Goal: Task Accomplishment & Management: Use online tool/utility

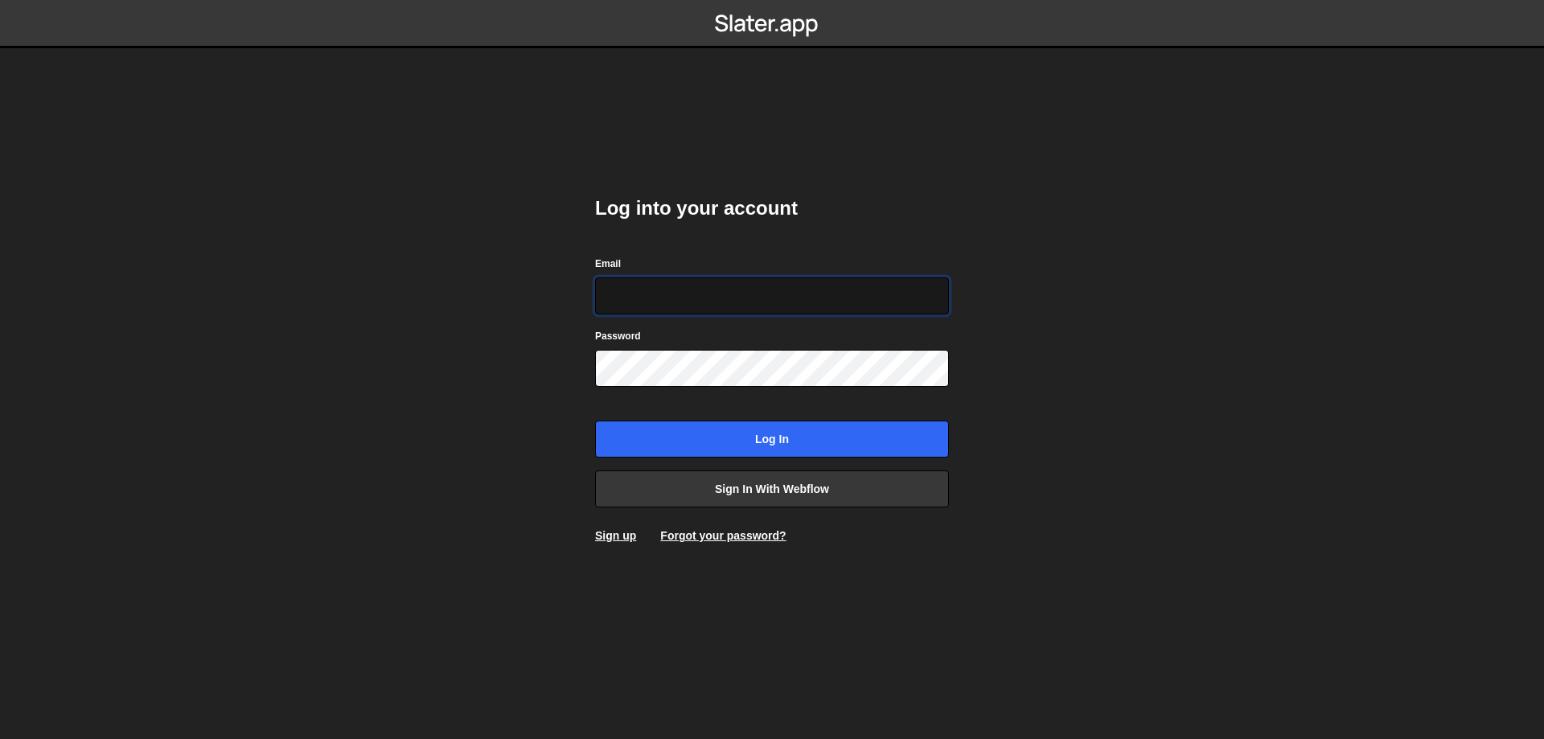
type input "leader.mah.com@gmail.com"
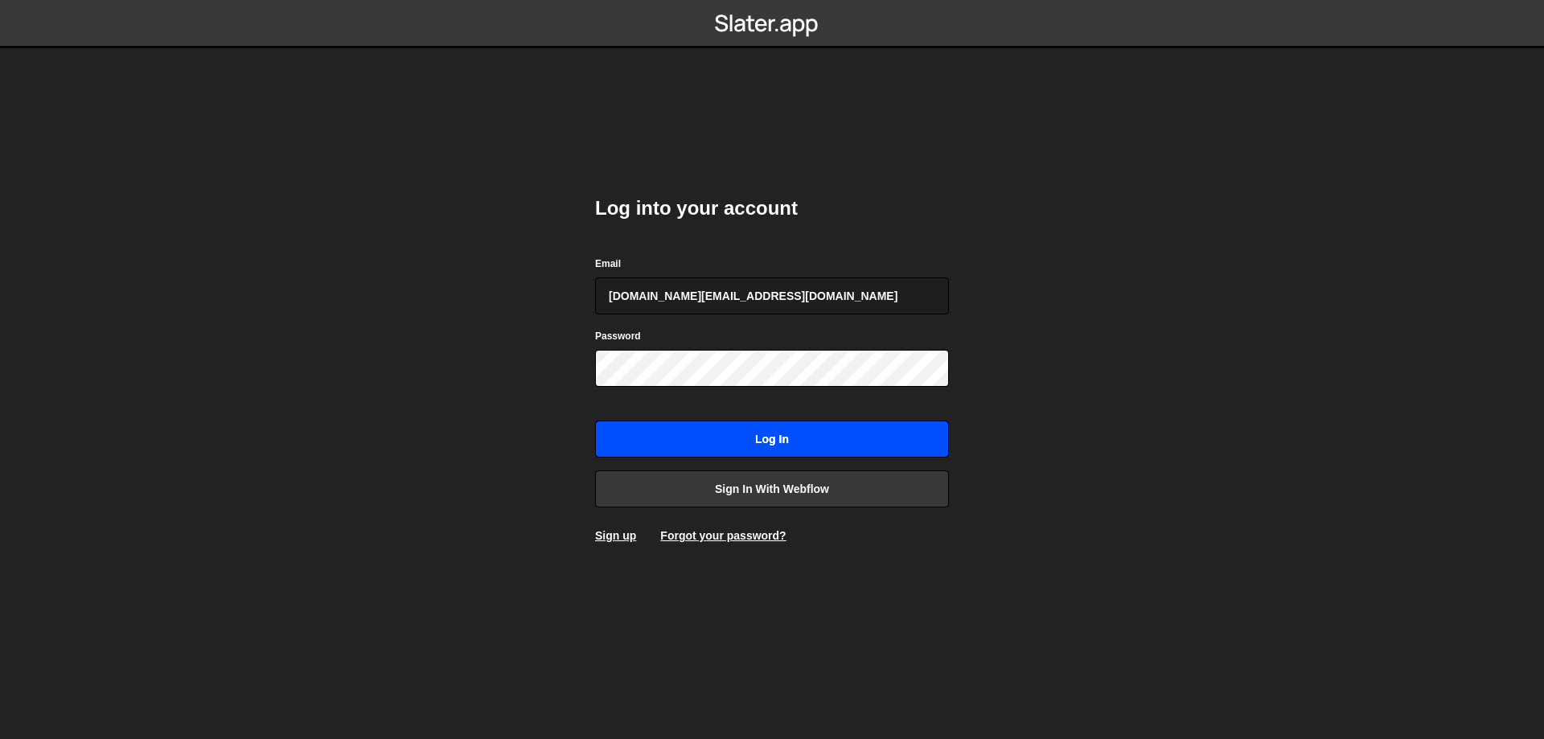
click at [725, 422] on input "Log in" at bounding box center [772, 439] width 354 height 37
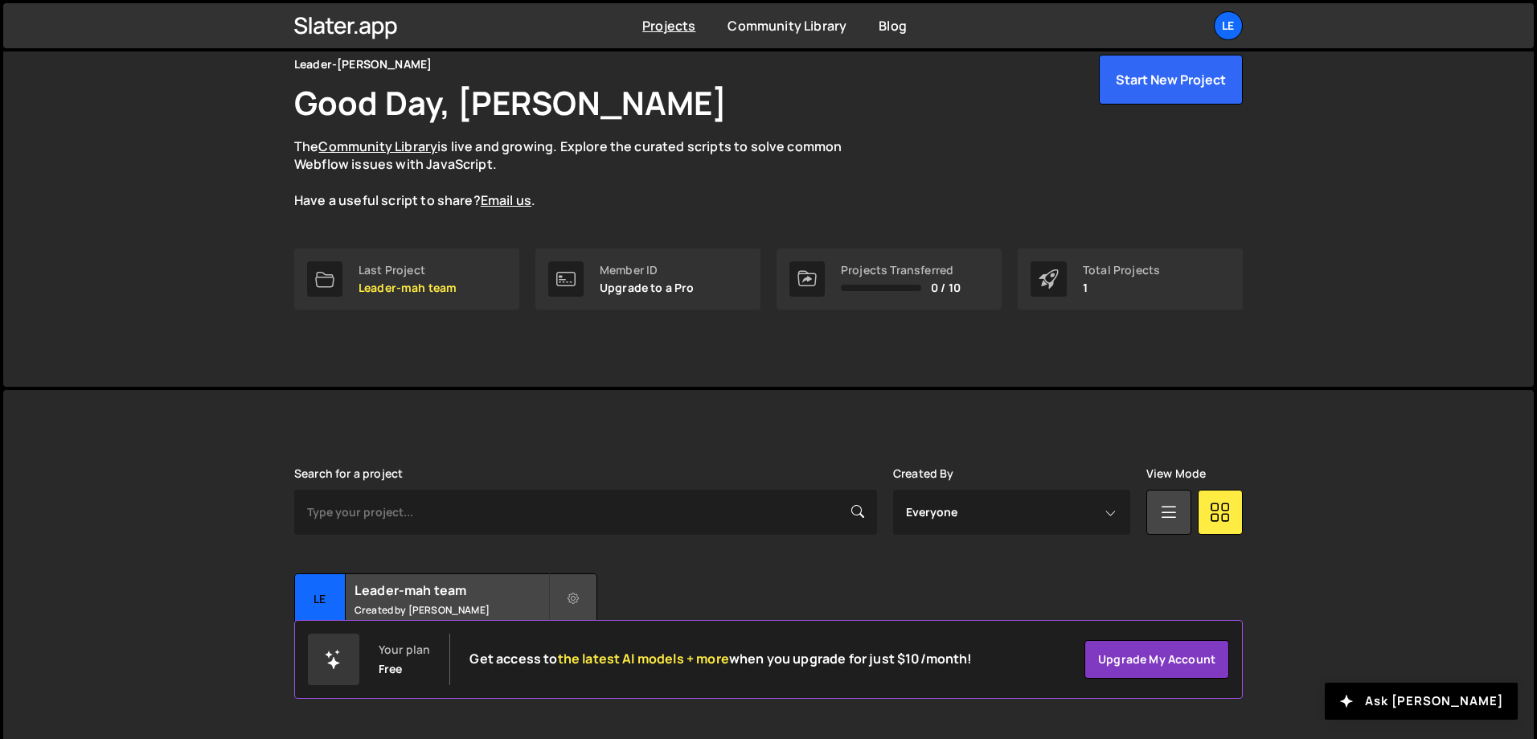
scroll to position [89, 0]
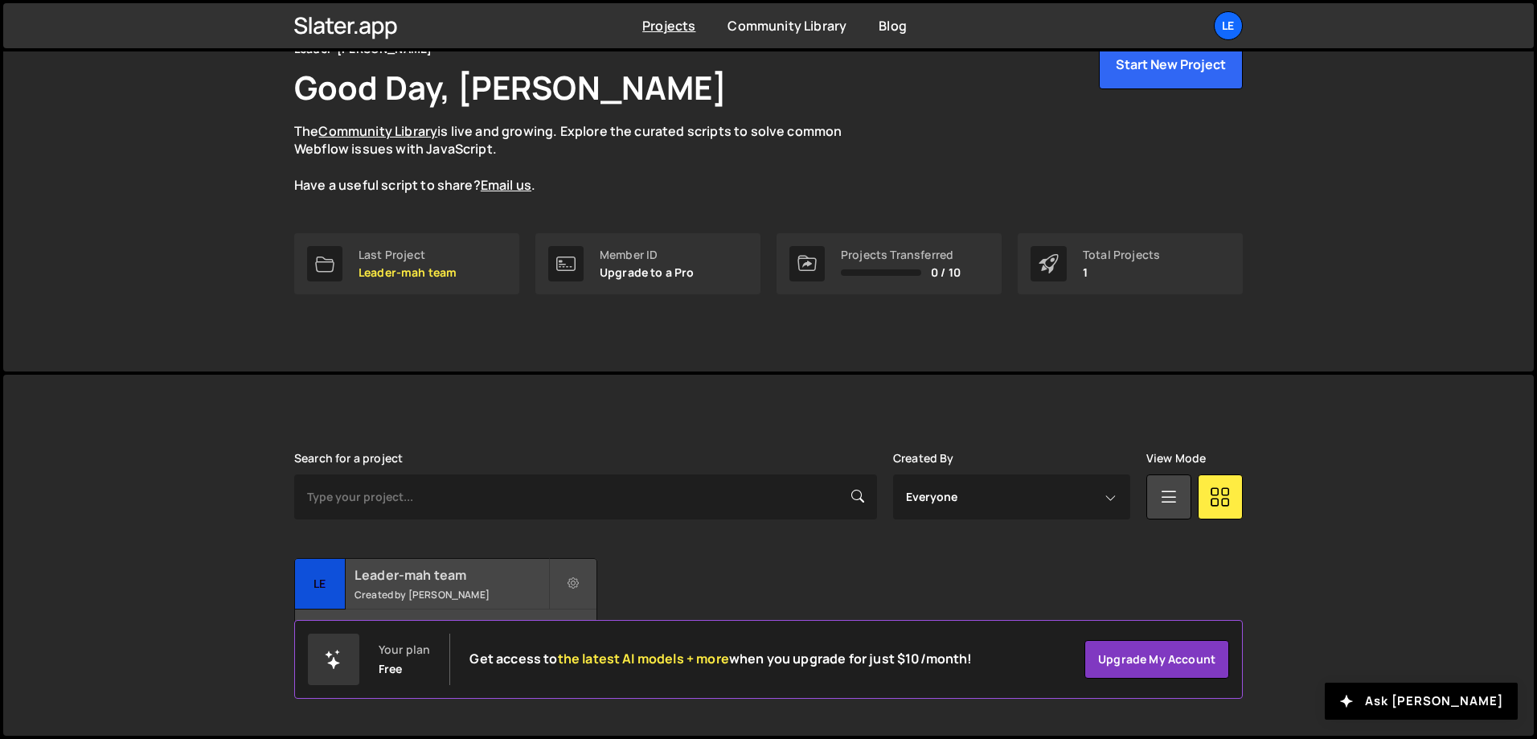
click at [479, 573] on h2 "Leader-mah team" at bounding box center [452, 575] width 194 height 18
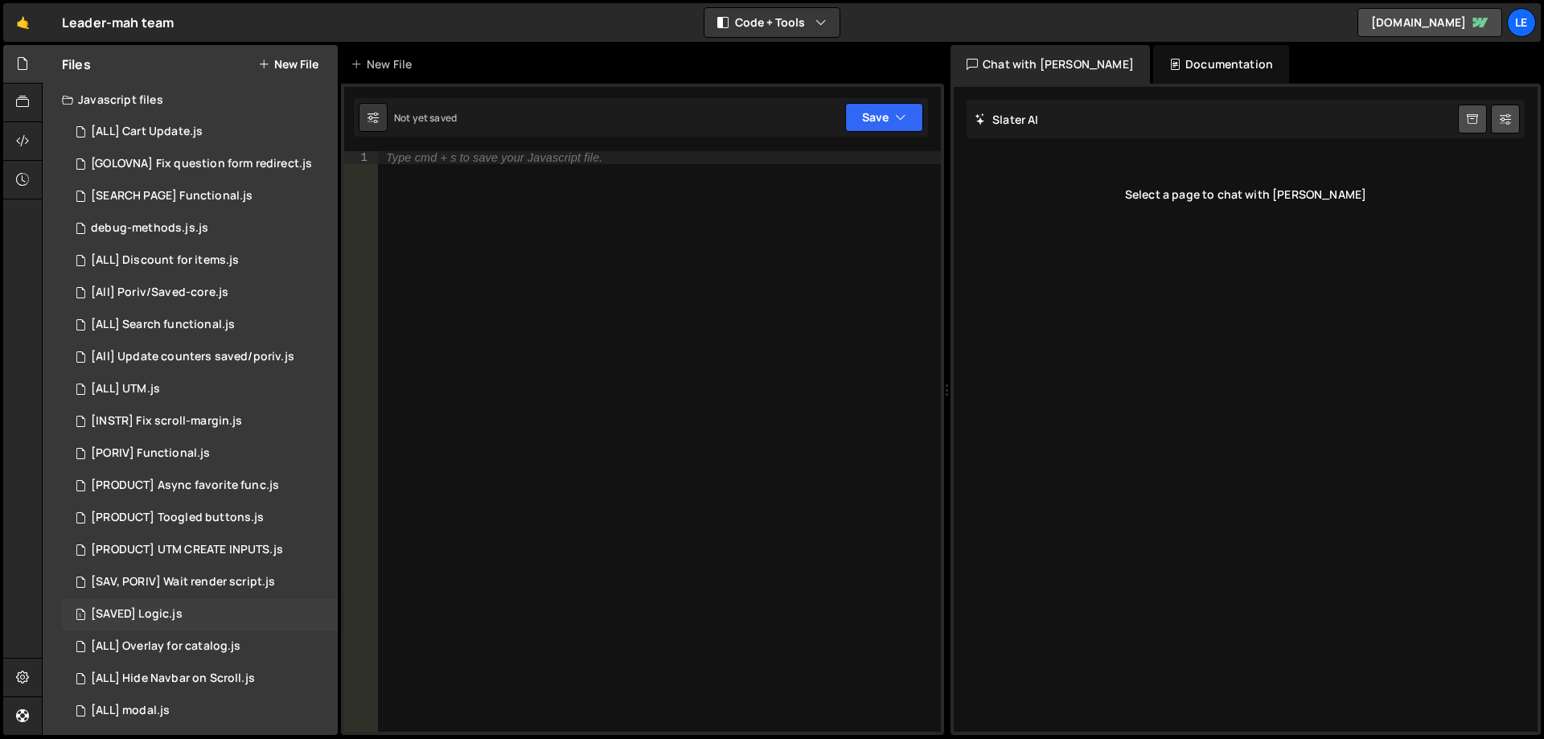
click at [200, 603] on div "1 [SAVED] Logic.js 0" at bounding box center [200, 614] width 276 height 32
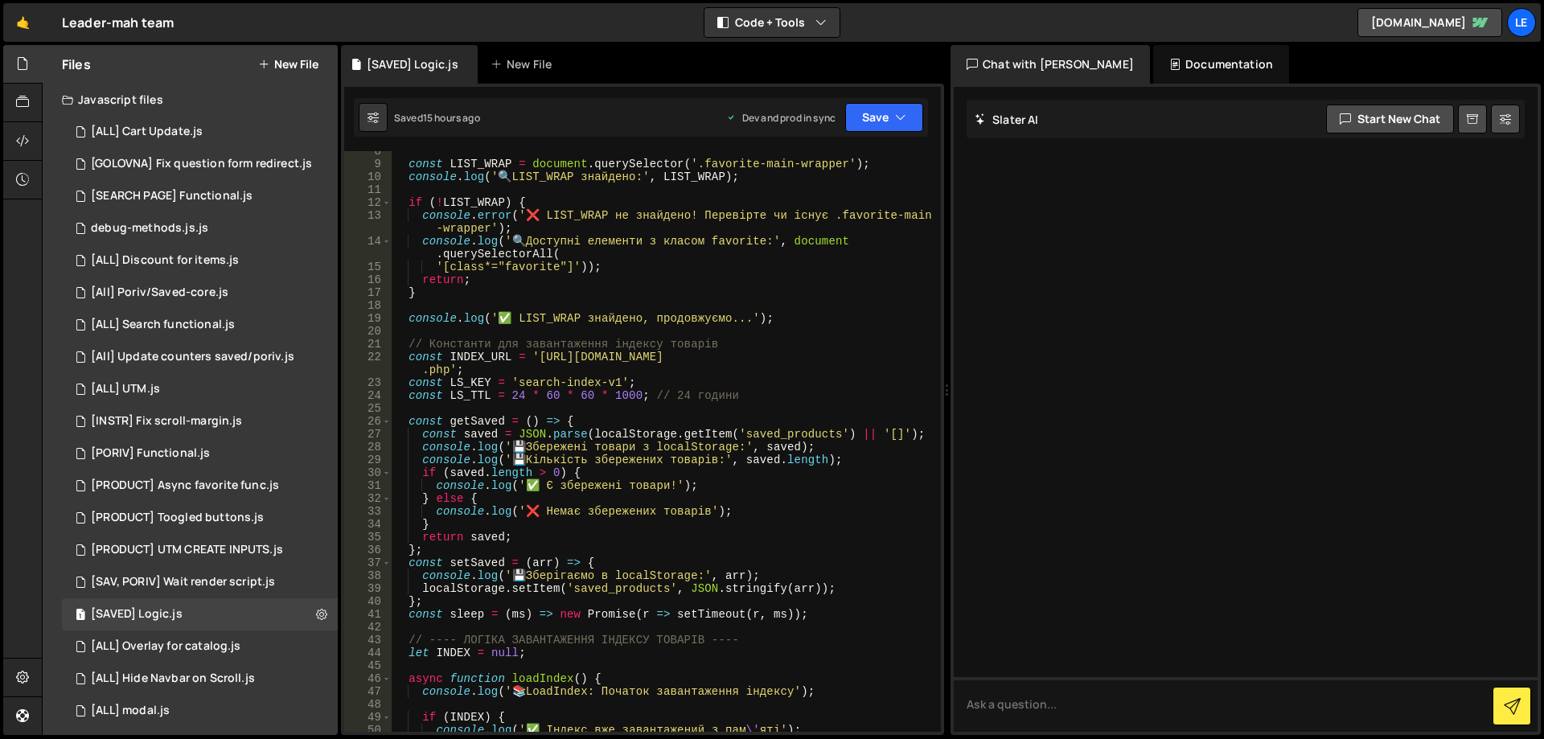
scroll to position [145, 0]
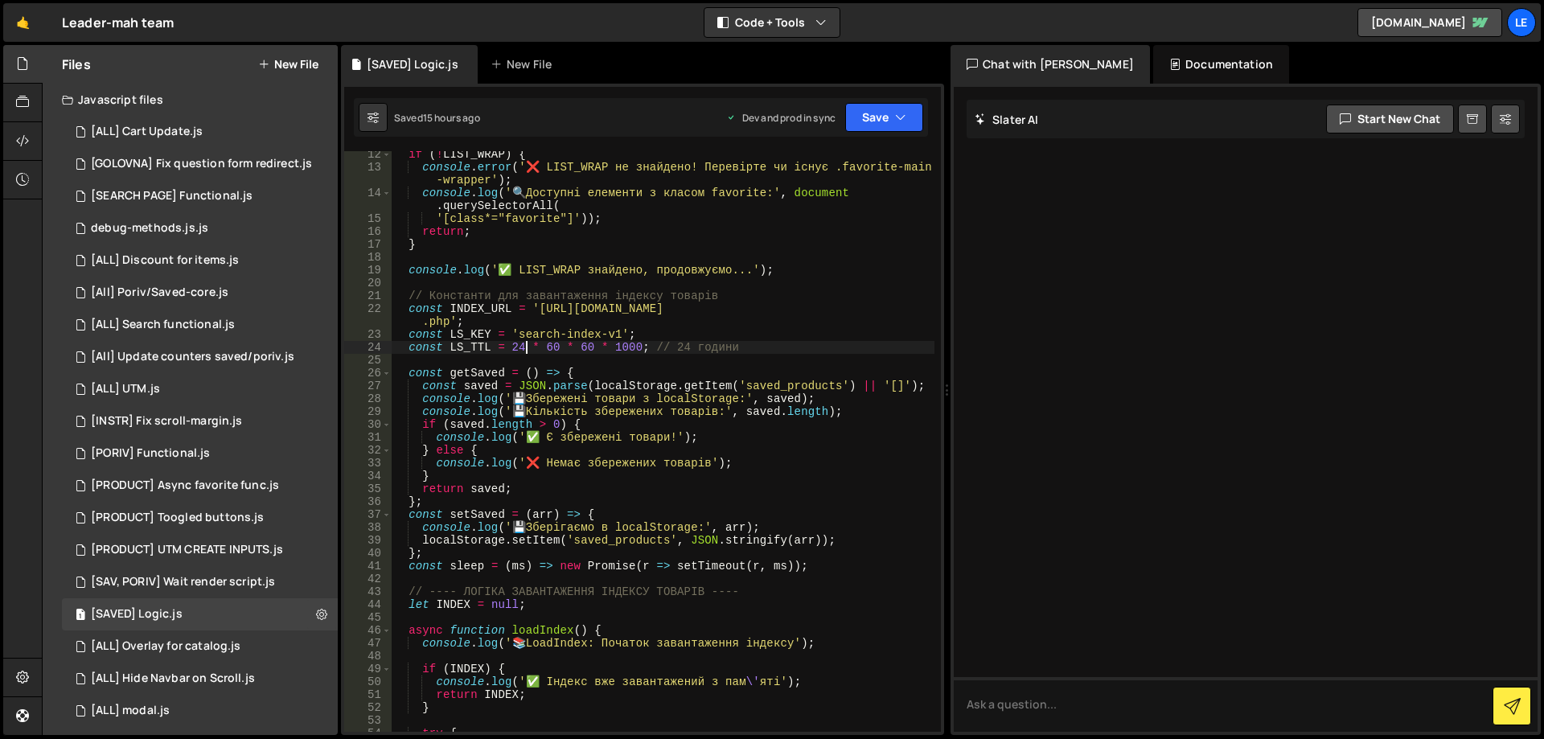
click at [523, 342] on div "if ( ! LIST_WRAP ) { console . error ( '❌ LIST_WRAP не знайдено! Перевірте чи і…" at bounding box center [663, 451] width 543 height 606
click at [756, 344] on div "if ( ! LIST_WRAP ) { console . error ( '❌ LIST_WRAP не знайдено! Перевірте чи і…" at bounding box center [663, 451] width 543 height 606
drag, startPoint x: 866, startPoint y: 116, endPoint x: 863, endPoint y: 129, distance: 14.0
click at [866, 115] on button "Save" at bounding box center [884, 117] width 78 height 29
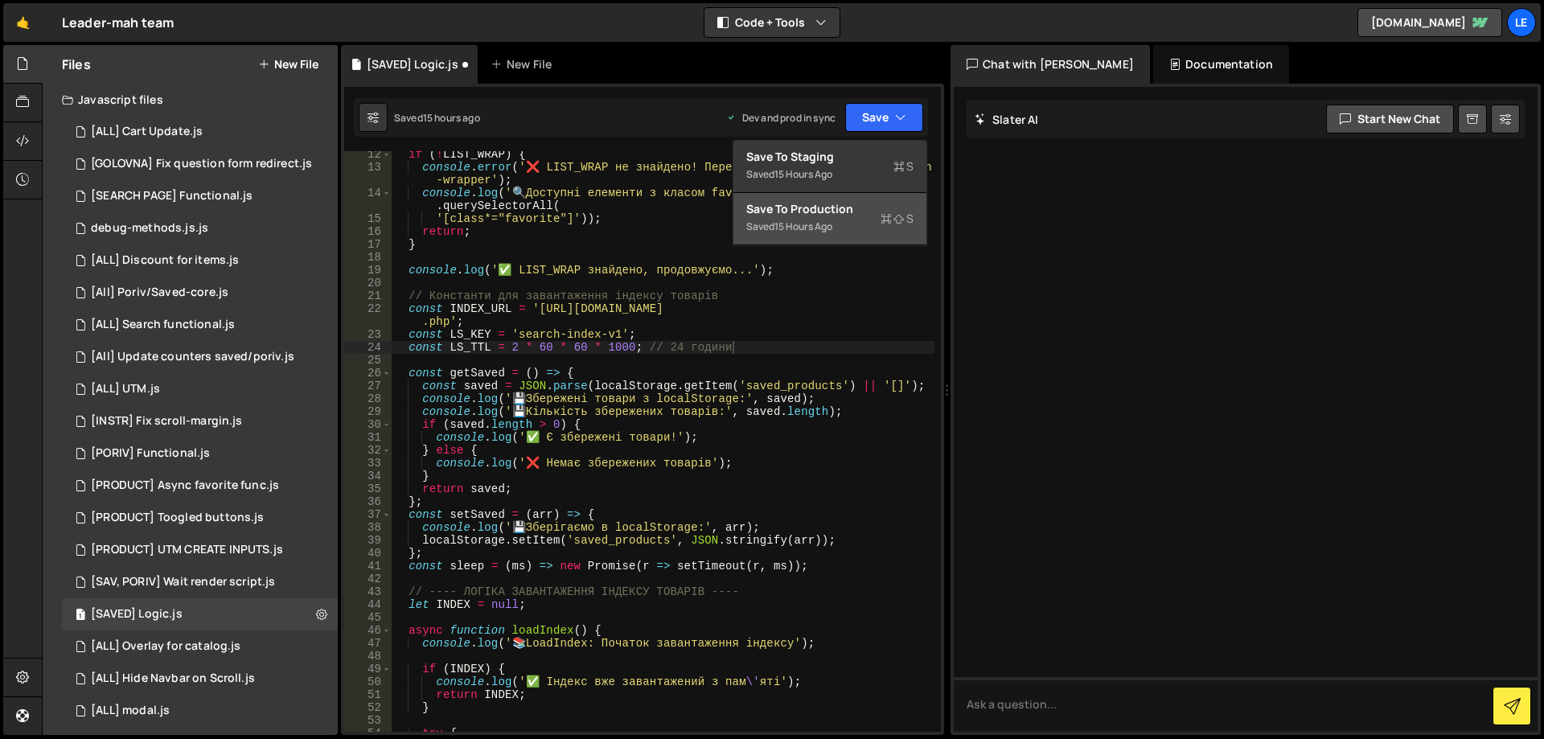
click at [836, 203] on div "Save to Production S" at bounding box center [829, 209] width 167 height 16
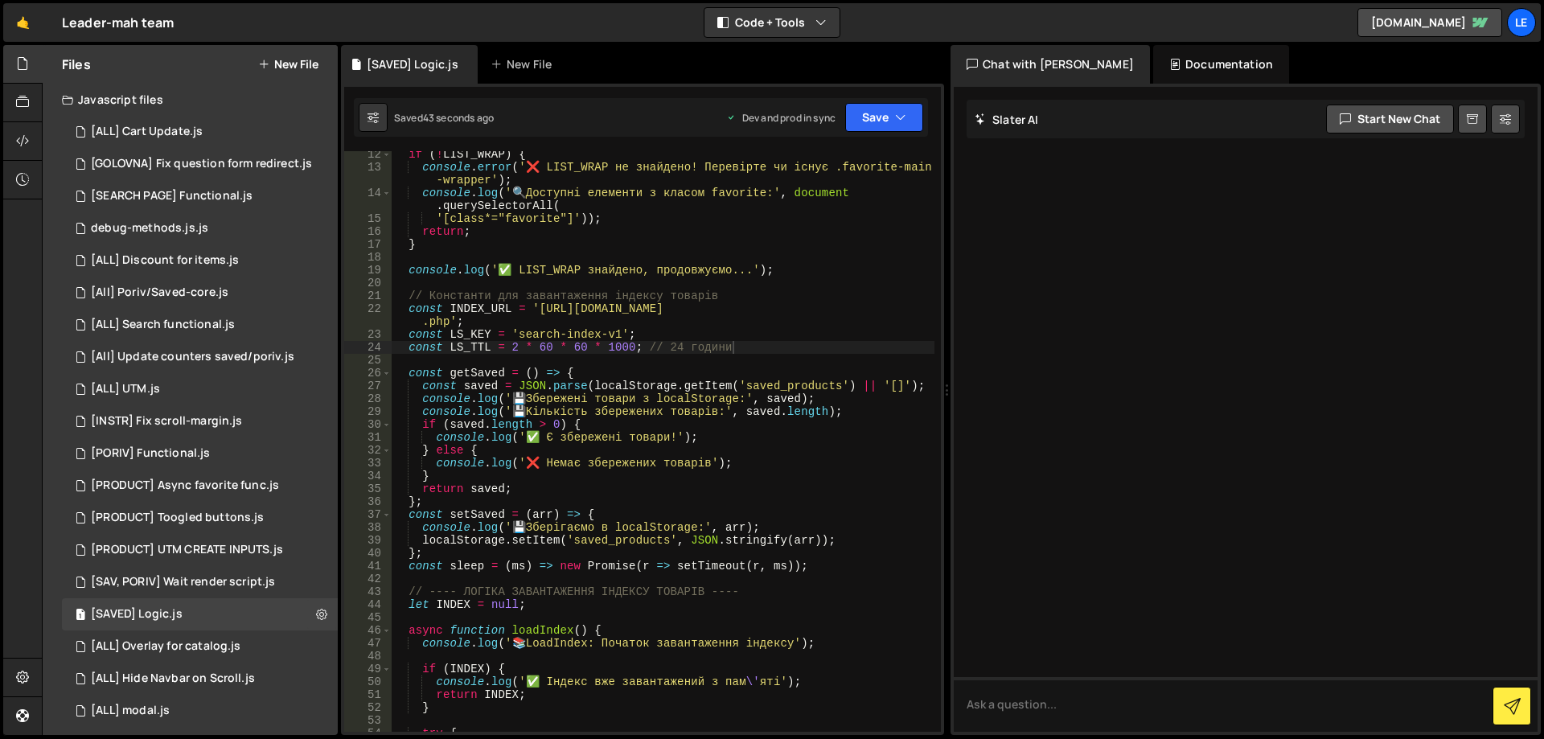
scroll to position [0, 0]
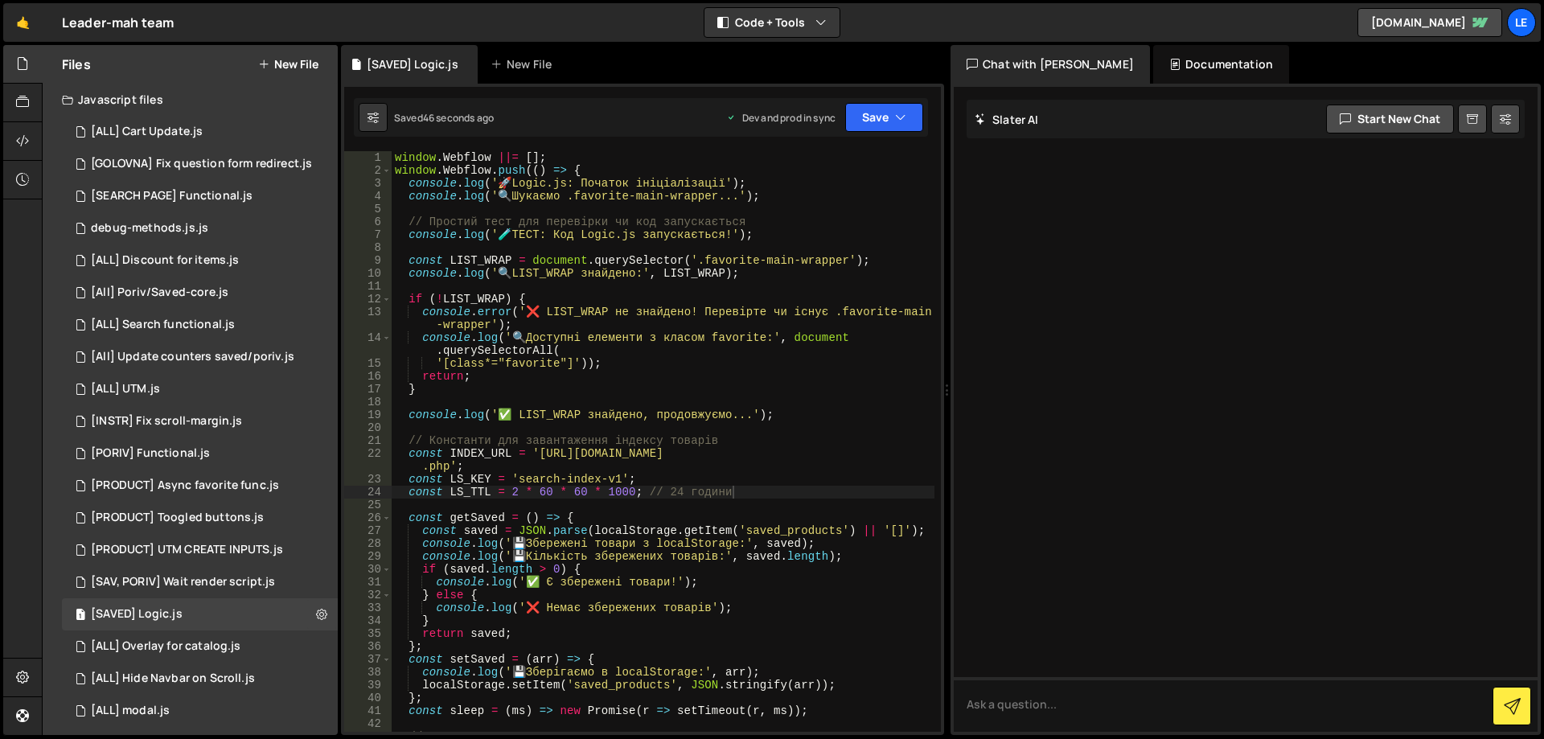
click at [548, 480] on div "window . Webflow ||= [ ] ; window . Webflow . push (( ) => { console . log ( ' …" at bounding box center [663, 454] width 543 height 606
click at [1281, 343] on div at bounding box center [1246, 409] width 584 height 645
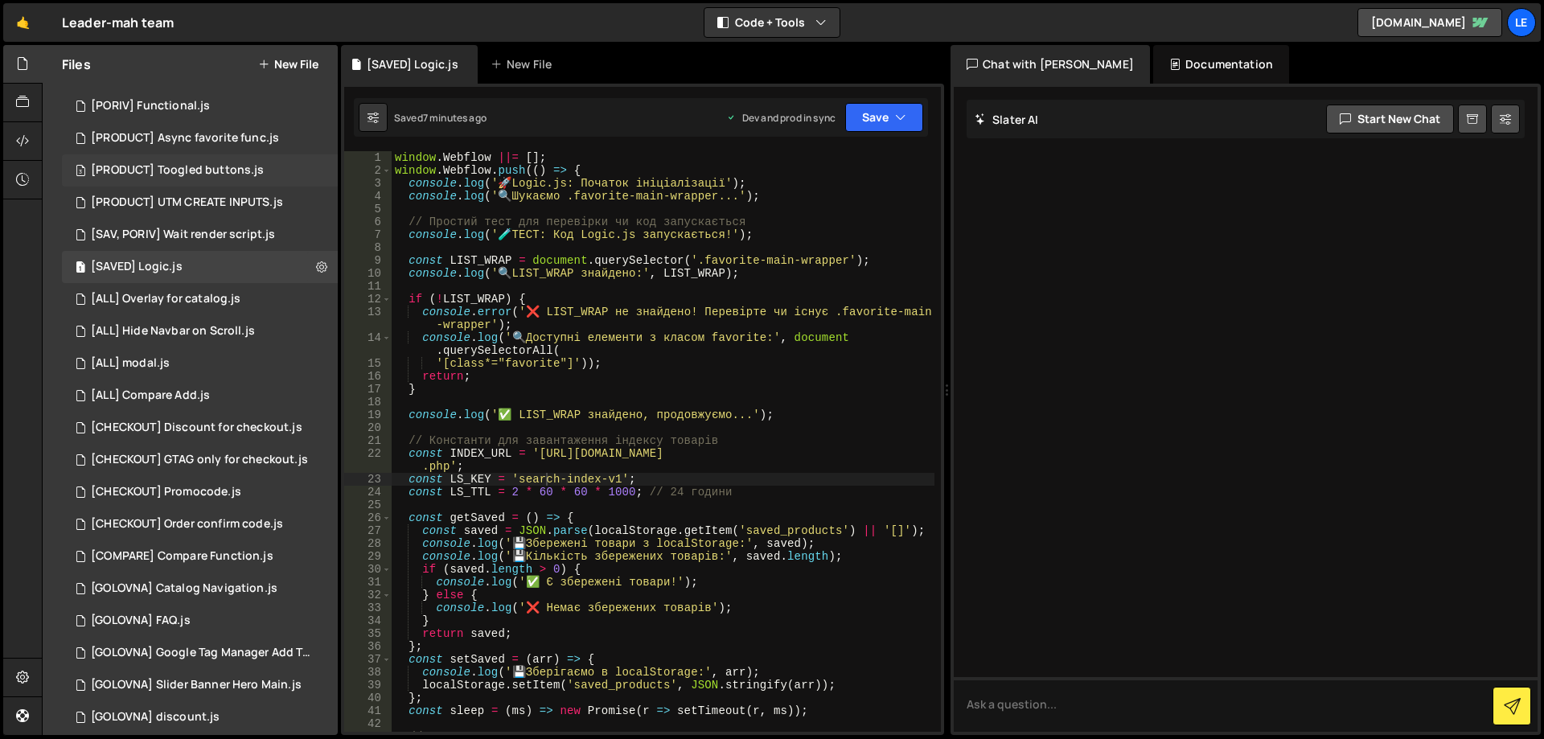
scroll to position [402, 0]
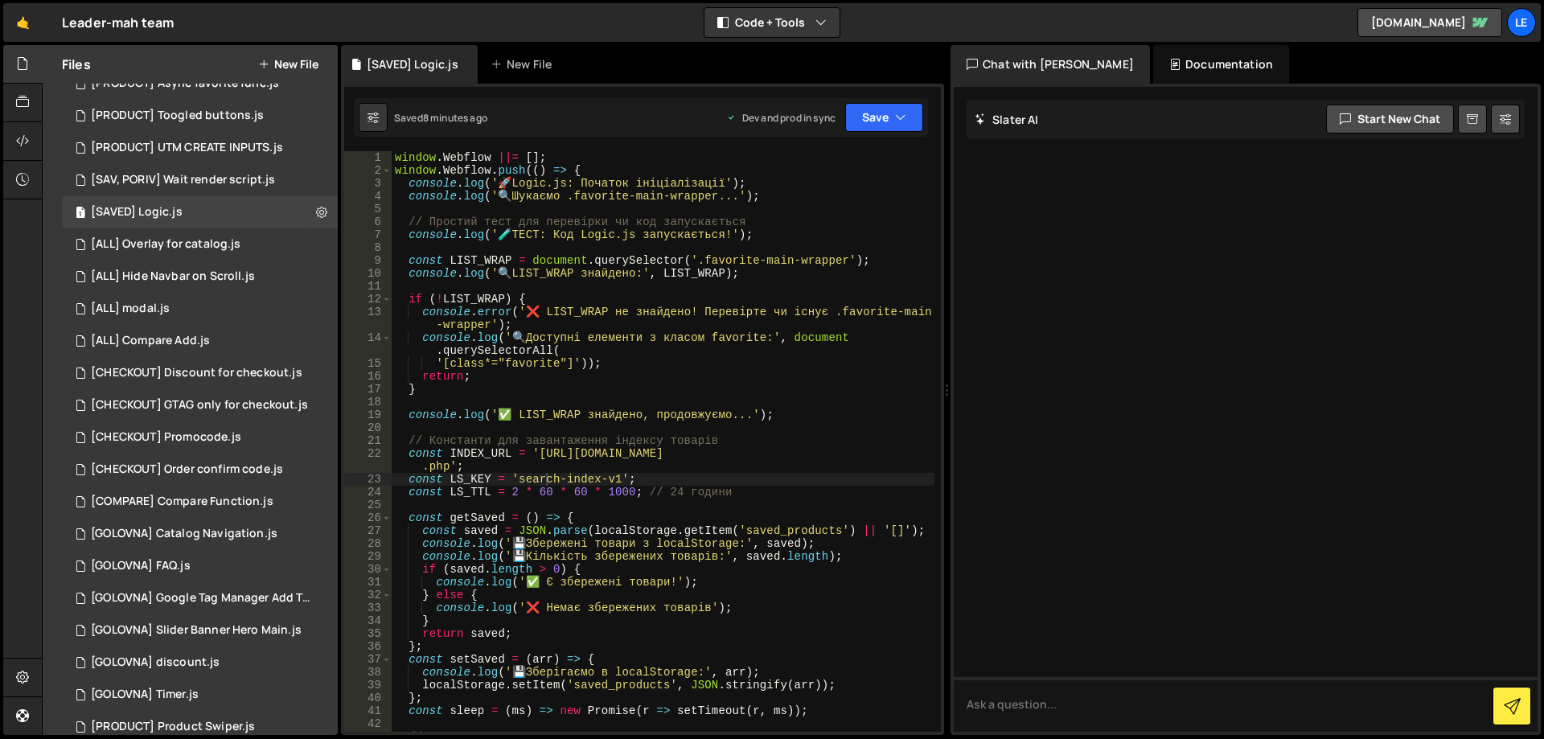
type textarea "console.log('💾 Зберігаємо в localStorage:', arr);"
click at [502, 668] on div "window . Webflow ||= [ ] ; window . Webflow . push (( ) => { console . log ( ' …" at bounding box center [663, 454] width 543 height 606
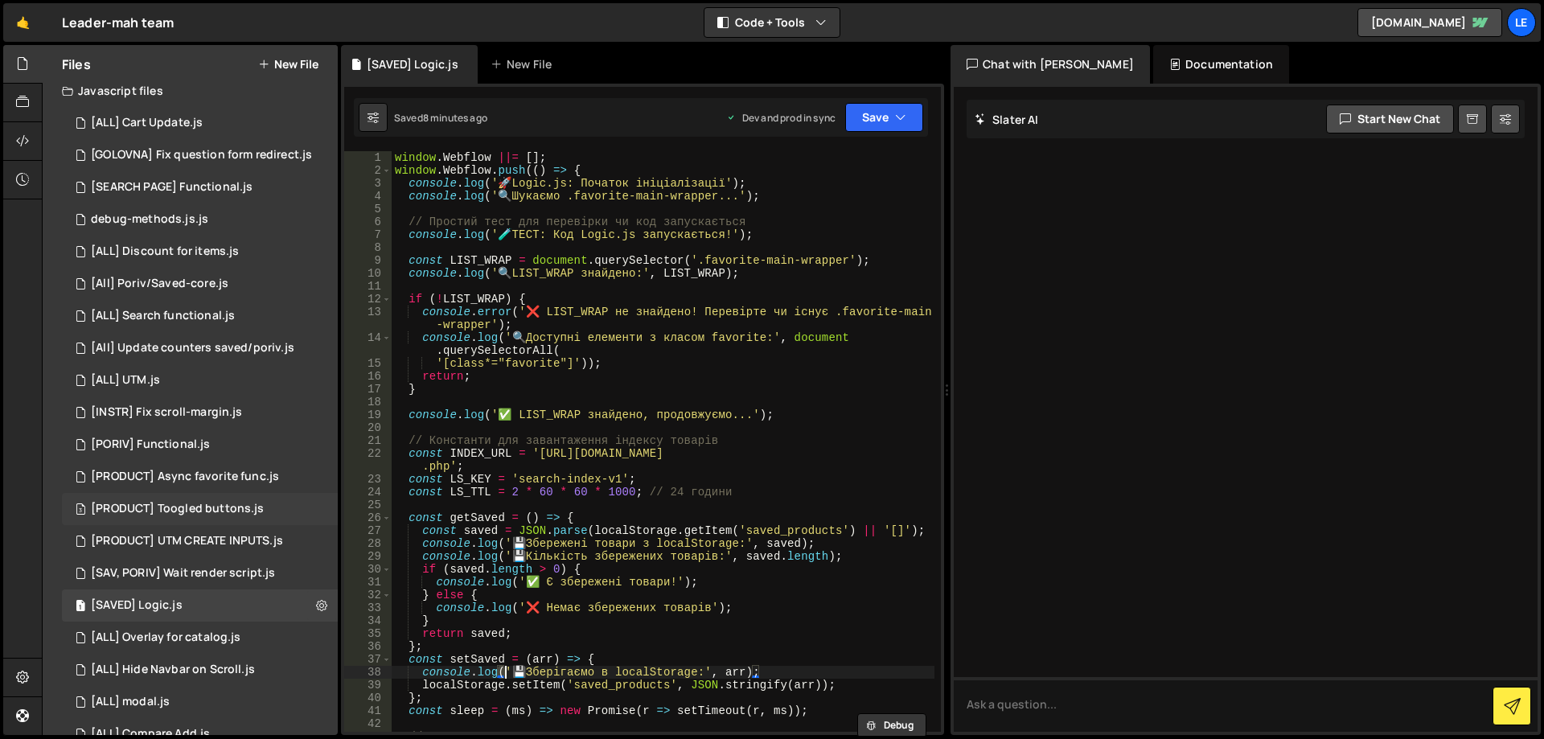
scroll to position [0, 0]
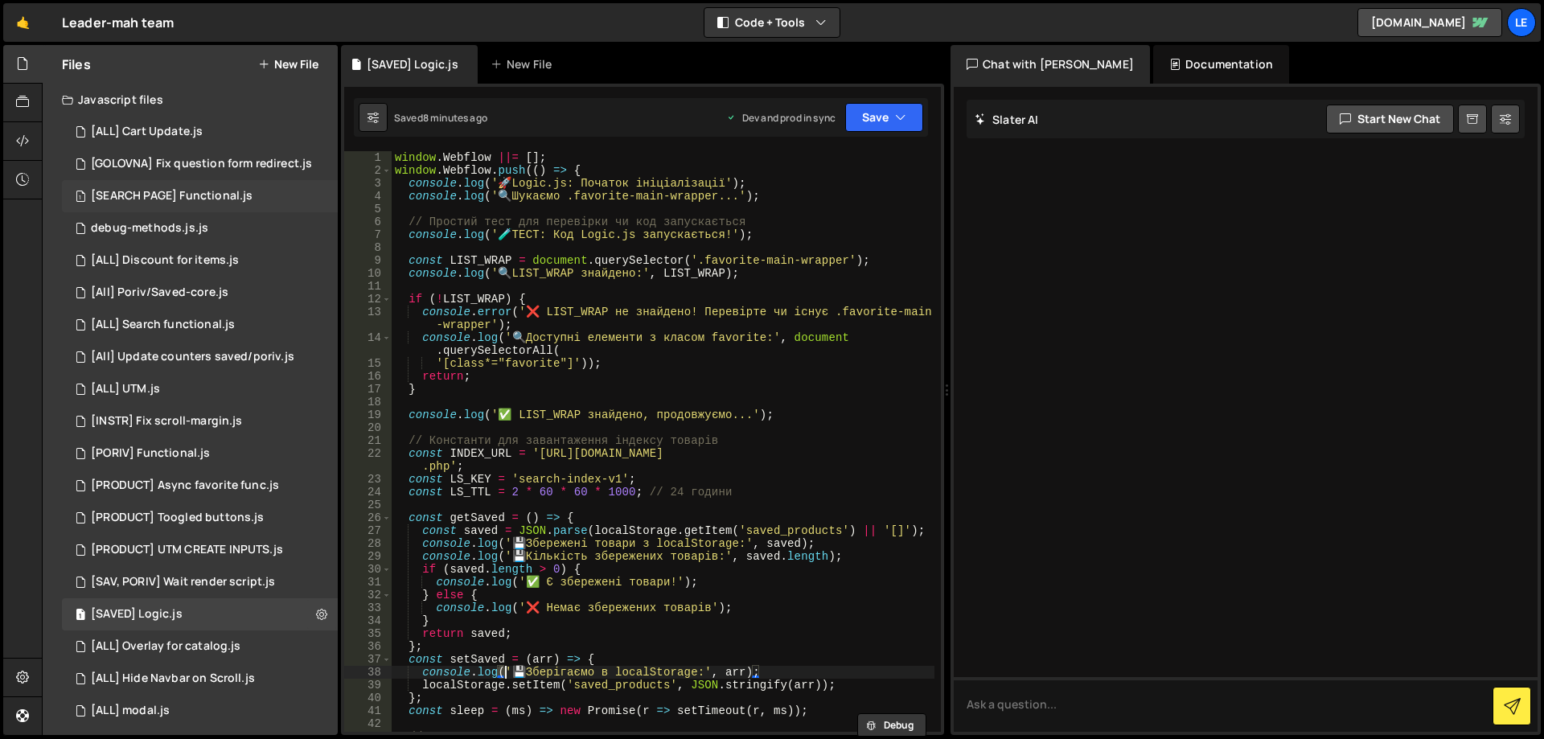
click at [207, 189] on div "[SEARCH PAGE] Functional.js" at bounding box center [172, 196] width 162 height 14
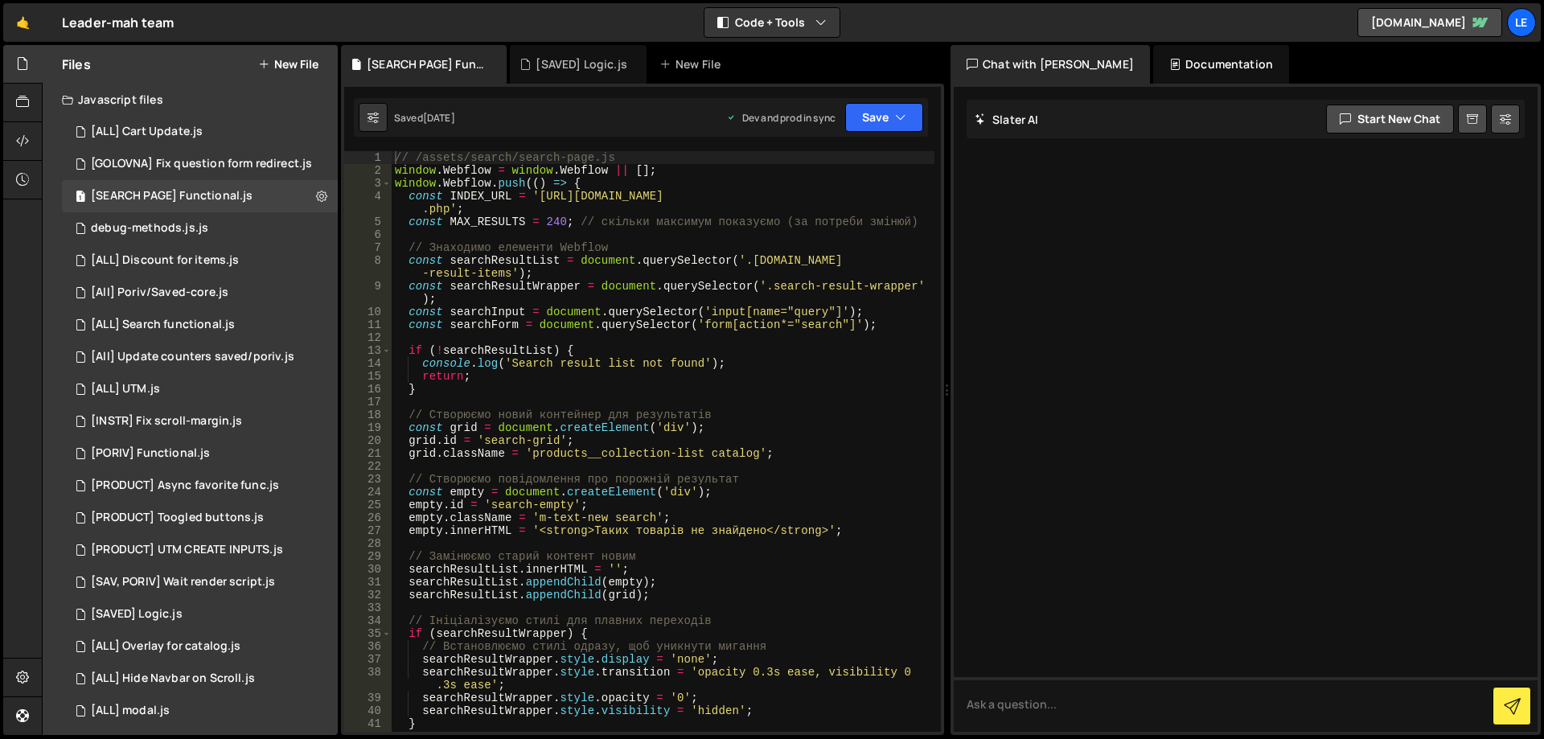
click at [749, 368] on div "// /assets/search/search-page.js window . Webflow = window . Webflow || [ ] ; w…" at bounding box center [663, 454] width 543 height 606
click at [626, 390] on div "// /assets/search/search-page.js window . Webflow = window . Webflow || [ ] ; w…" at bounding box center [663, 454] width 543 height 606
click at [600, 351] on div "// /assets/search/search-page.js window . Webflow = window . Webflow || [ ] ; w…" at bounding box center [663, 454] width 543 height 606
click at [517, 394] on div "// /assets/search/search-page.js window . Webflow = window . Webflow || [ ] ; w…" at bounding box center [663, 454] width 543 height 606
drag, startPoint x: 544, startPoint y: 389, endPoint x: 568, endPoint y: 367, distance: 31.9
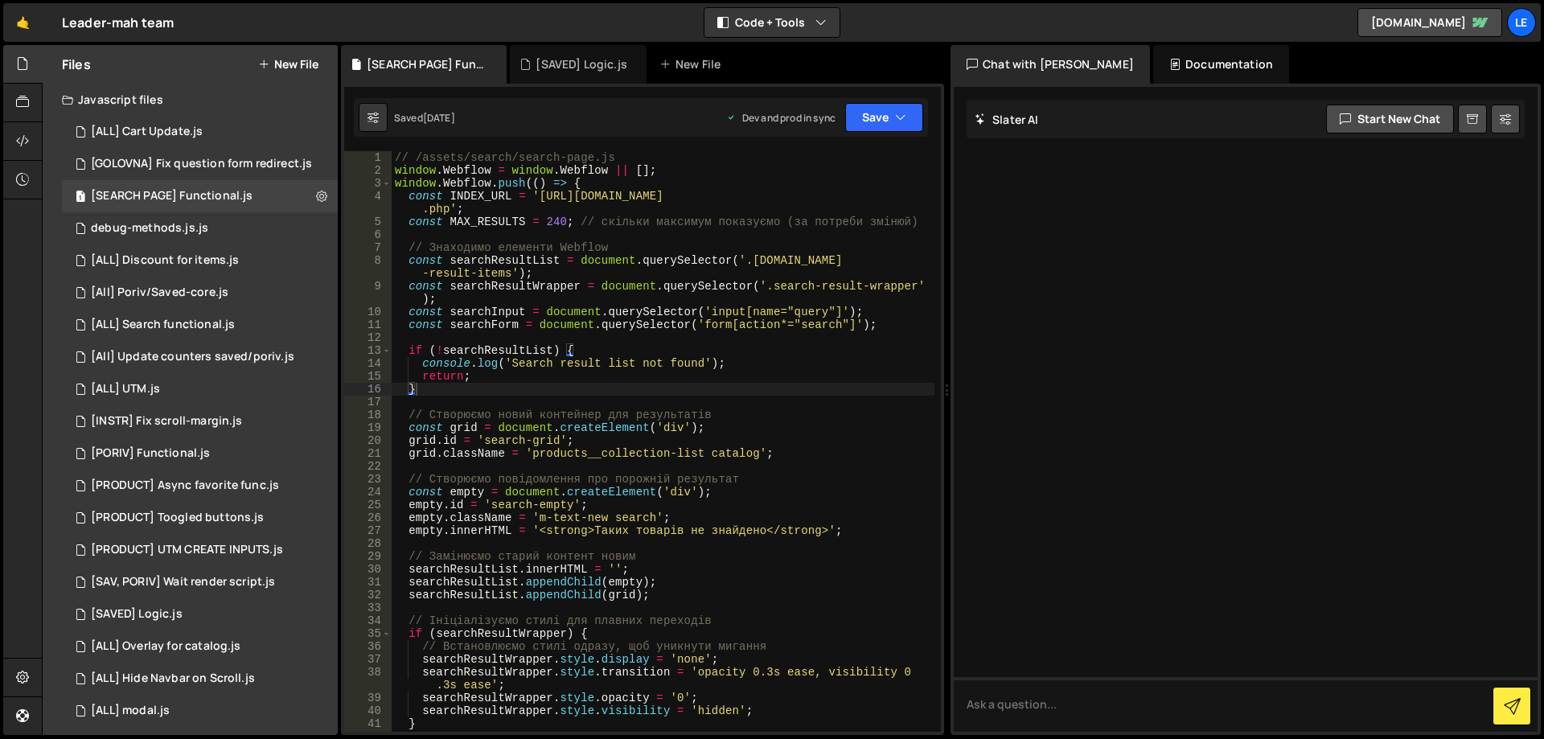
click at [544, 389] on div "// /assets/search/search-page.js window . Webflow = window . Webflow || [ ] ; w…" at bounding box center [663, 454] width 543 height 606
click at [580, 355] on div "// /assets/search/search-page.js window . Webflow = window . Webflow || [ ] ; w…" at bounding box center [663, 454] width 543 height 606
click at [578, 387] on div "// /assets/search/search-page.js window . Webflow = window . Webflow || [ ] ; w…" at bounding box center [663, 454] width 543 height 606
click at [599, 355] on div "// /assets/search/search-page.js window . Webflow = window . Webflow || [ ] ; w…" at bounding box center [663, 454] width 543 height 606
click at [589, 384] on div "// /assets/search/search-page.js window . Webflow = window . Webflow || [ ] ; w…" at bounding box center [663, 454] width 543 height 606
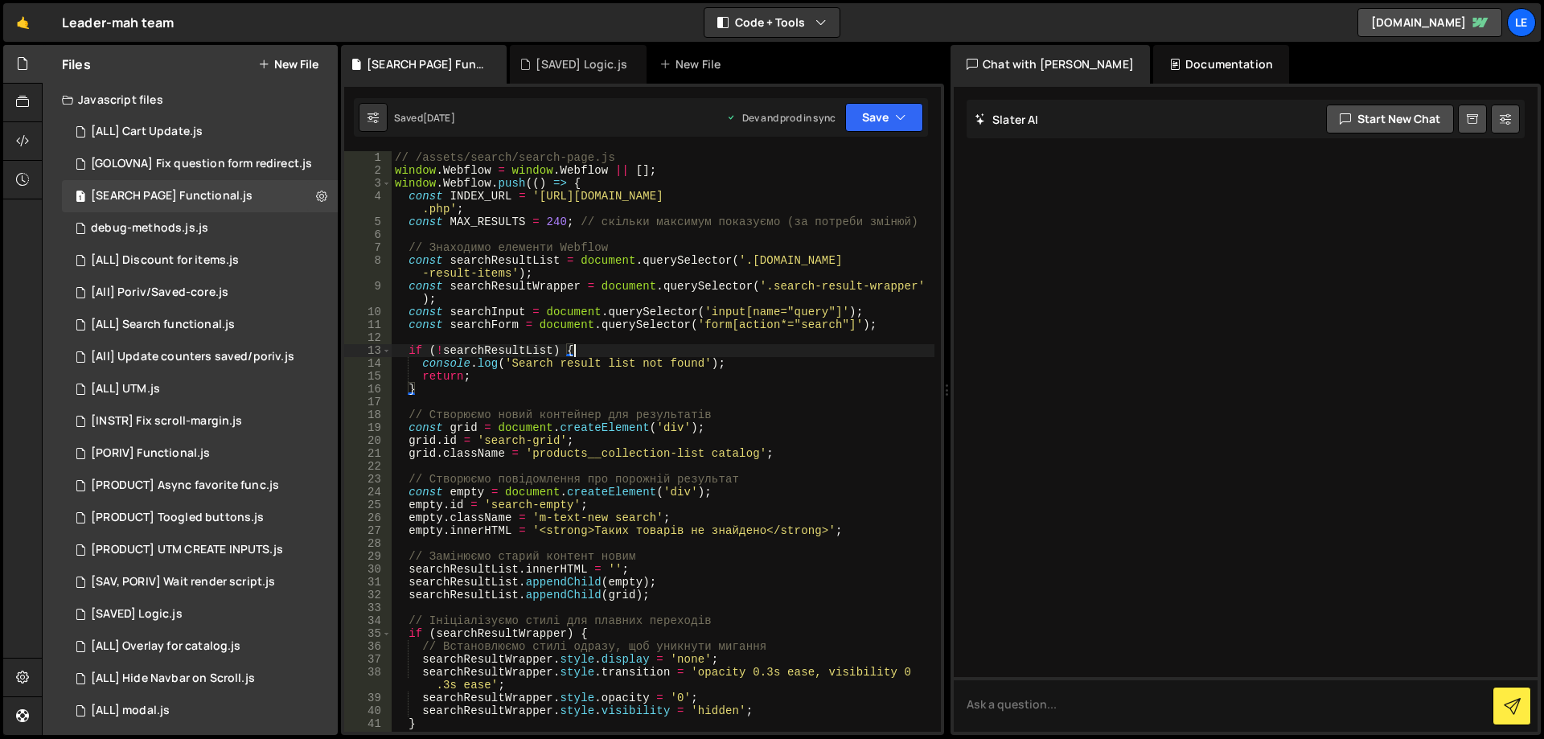
click at [614, 344] on div "// /assets/search/search-page.js window . Webflow = window . Webflow || [ ] ; w…" at bounding box center [663, 454] width 543 height 606
click at [609, 380] on div "// /assets/search/search-page.js window . Webflow = window . Webflow || [ ] ; w…" at bounding box center [663, 454] width 543 height 606
click at [614, 394] on div "// /assets/search/search-page.js window . Webflow = window . Webflow || [ ] ; w…" at bounding box center [663, 454] width 543 height 606
click at [618, 355] on div "// /assets/search/search-page.js window . Webflow = window . Webflow || [ ] ; w…" at bounding box center [663, 454] width 543 height 606
click at [782, 359] on div "// /assets/search/search-page.js window . Webflow = window . Webflow || [ ] ; w…" at bounding box center [663, 454] width 543 height 606
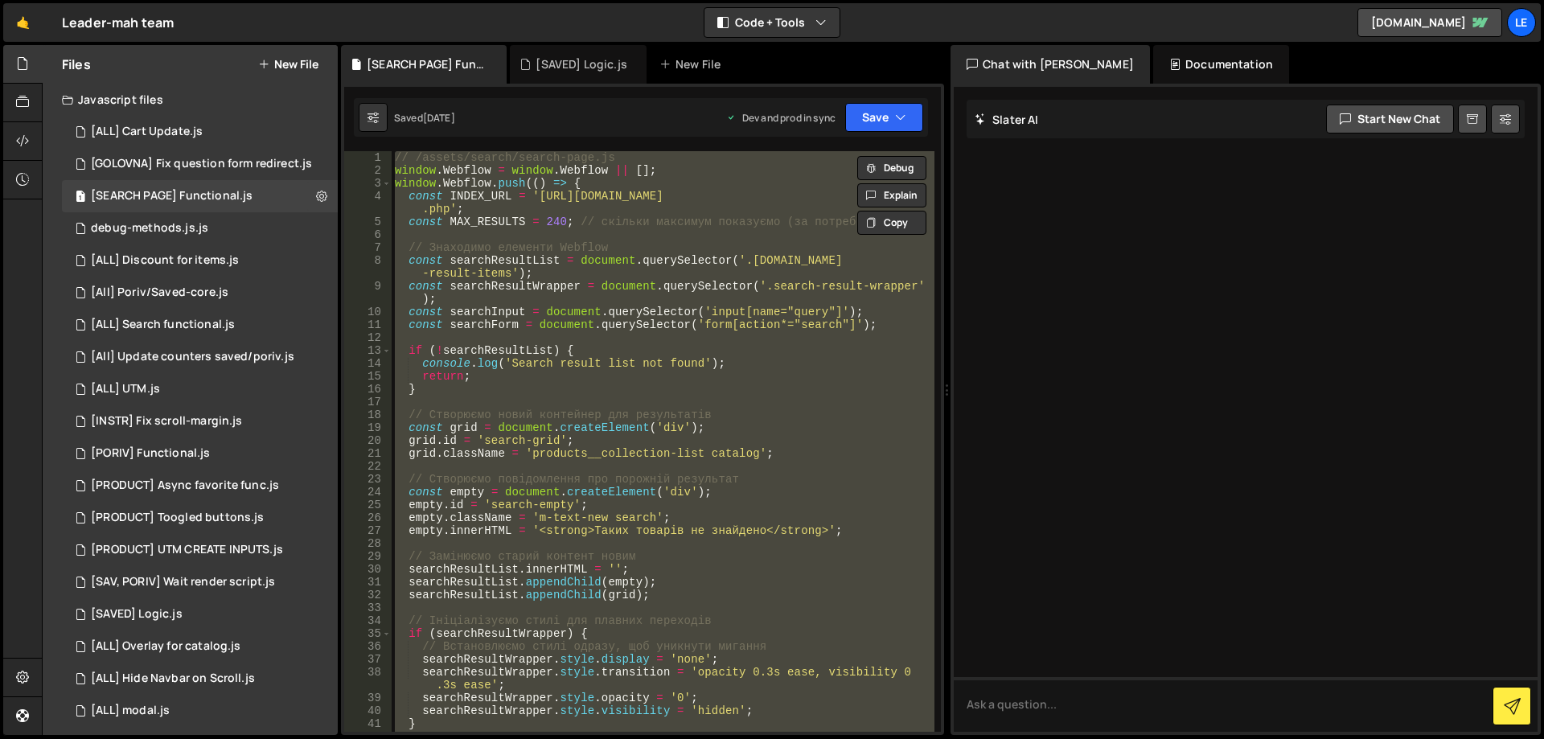
scroll to position [434, 0]
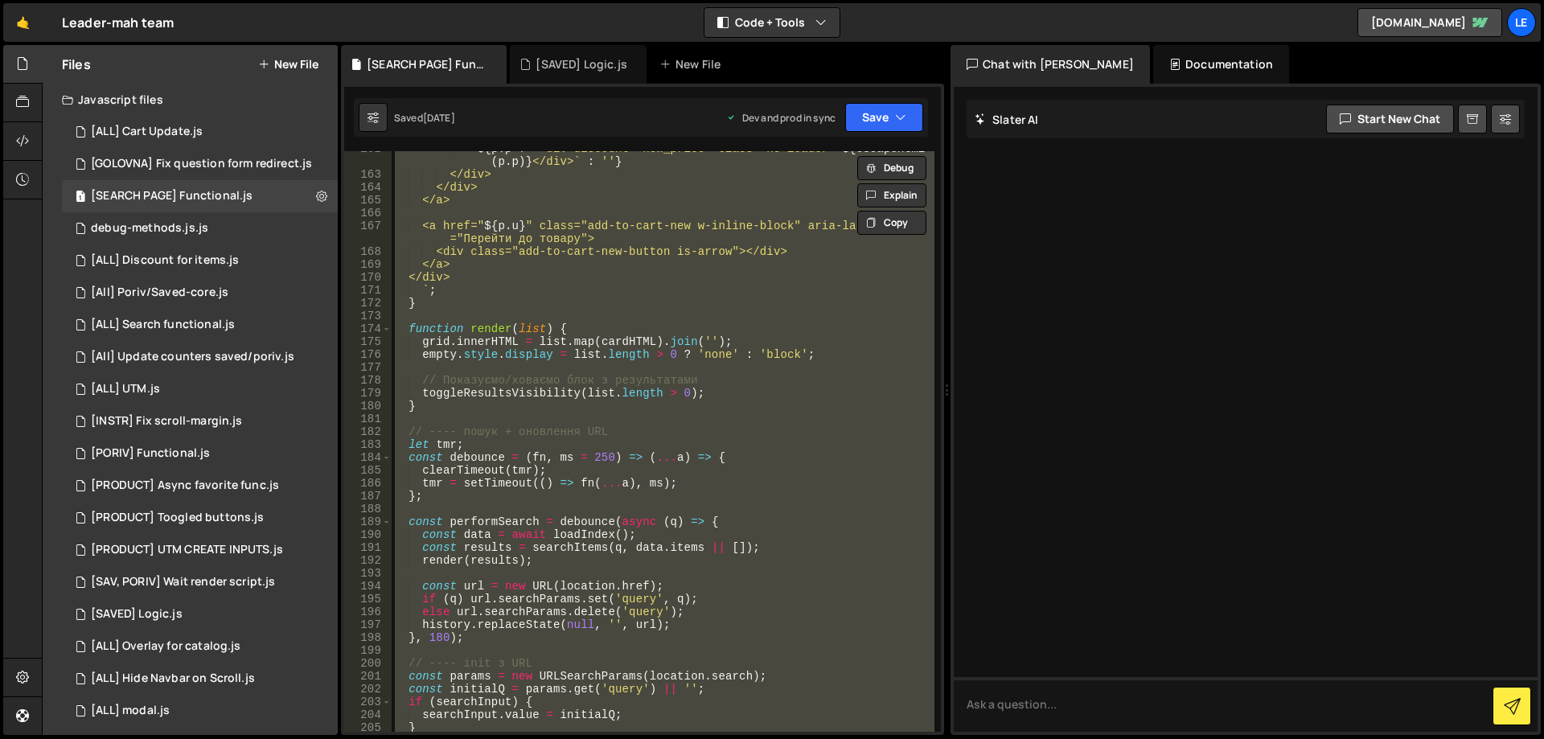
click at [741, 585] on div "${ p . p ? ` <div discount="new_price" class="h5 leader"> ${ escapeHtml ( p . p…" at bounding box center [663, 441] width 543 height 581
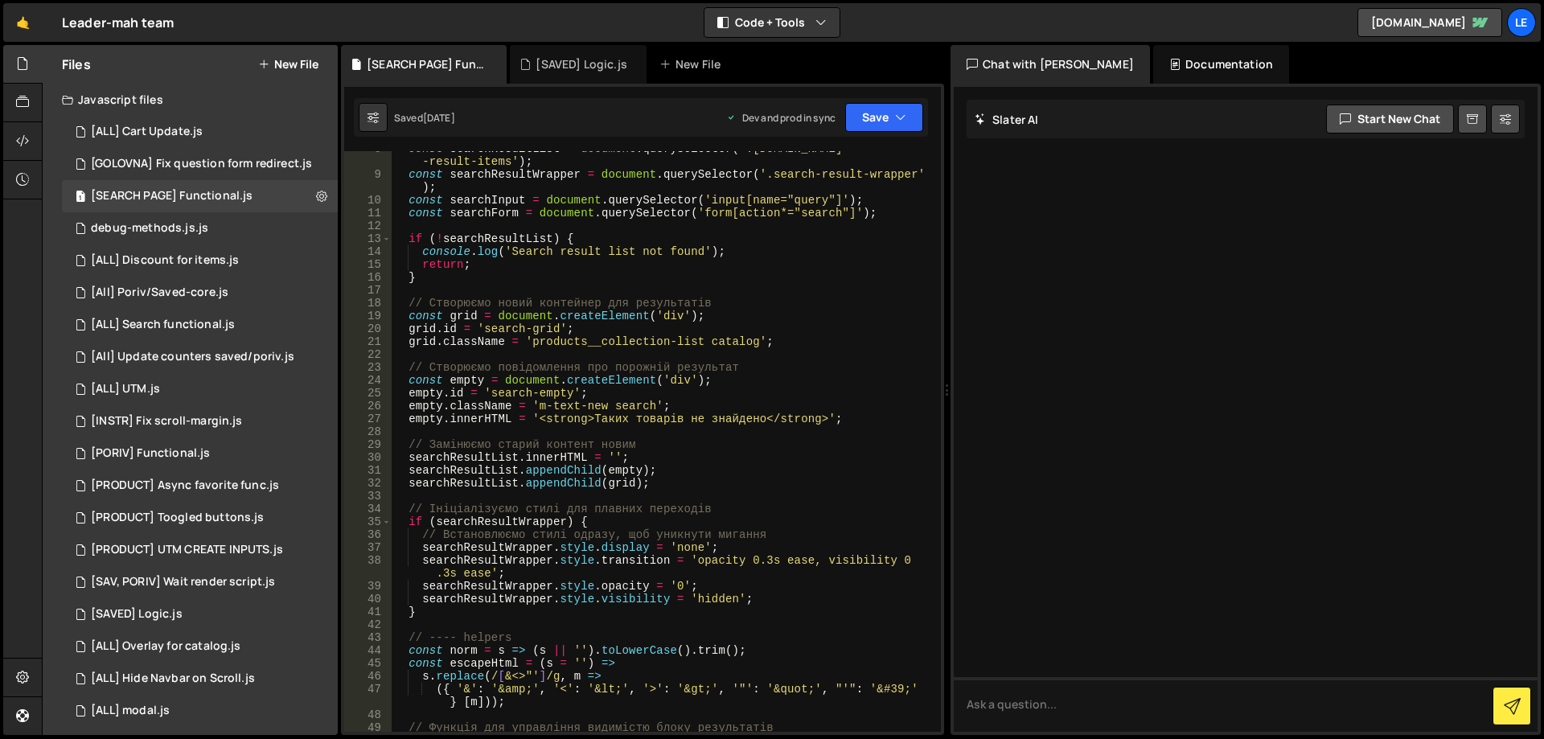
scroll to position [0, 0]
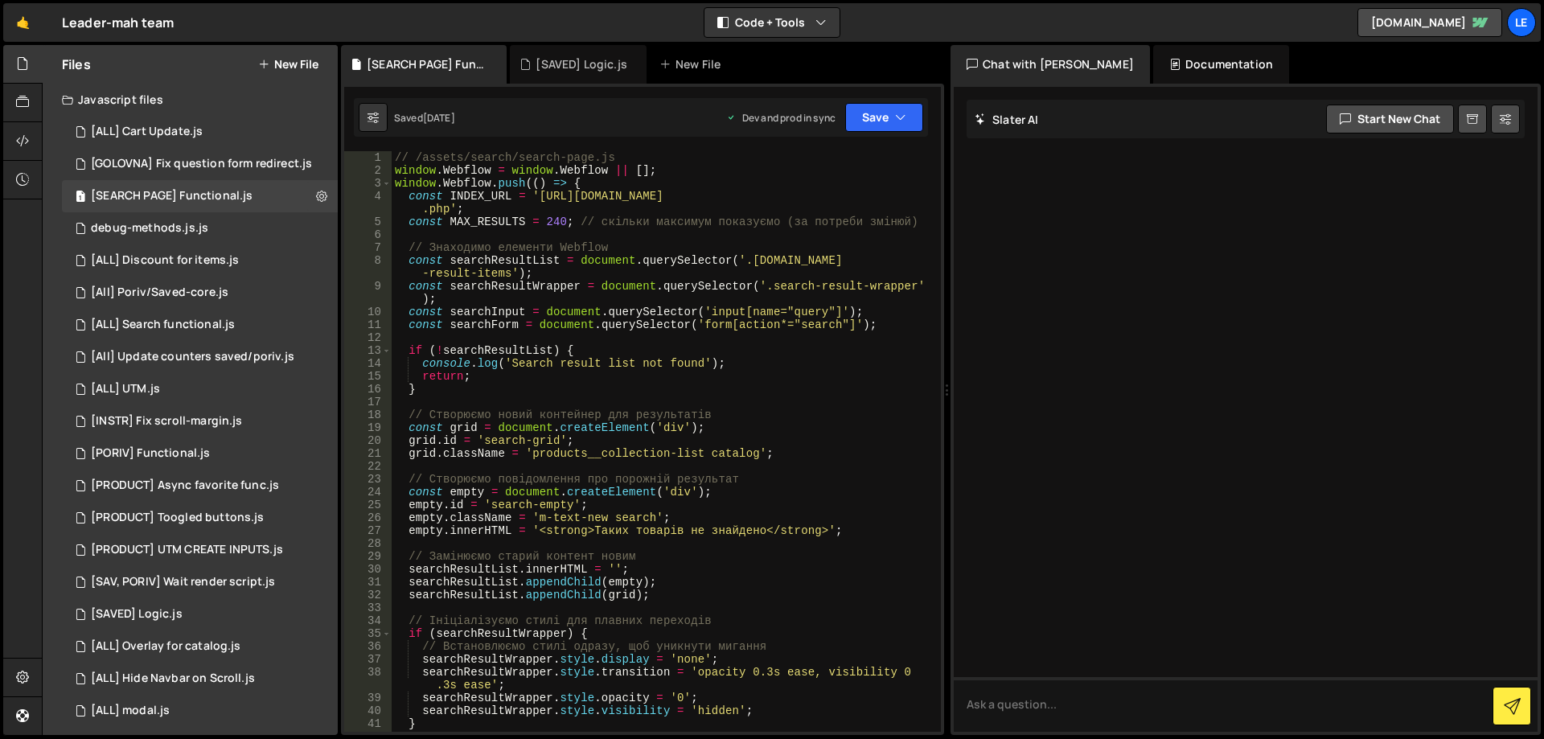
click at [719, 376] on div "// /assets/search/search-page.js window . Webflow = window . Webflow || [ ] ; w…" at bounding box center [663, 454] width 543 height 606
type textarea "});"
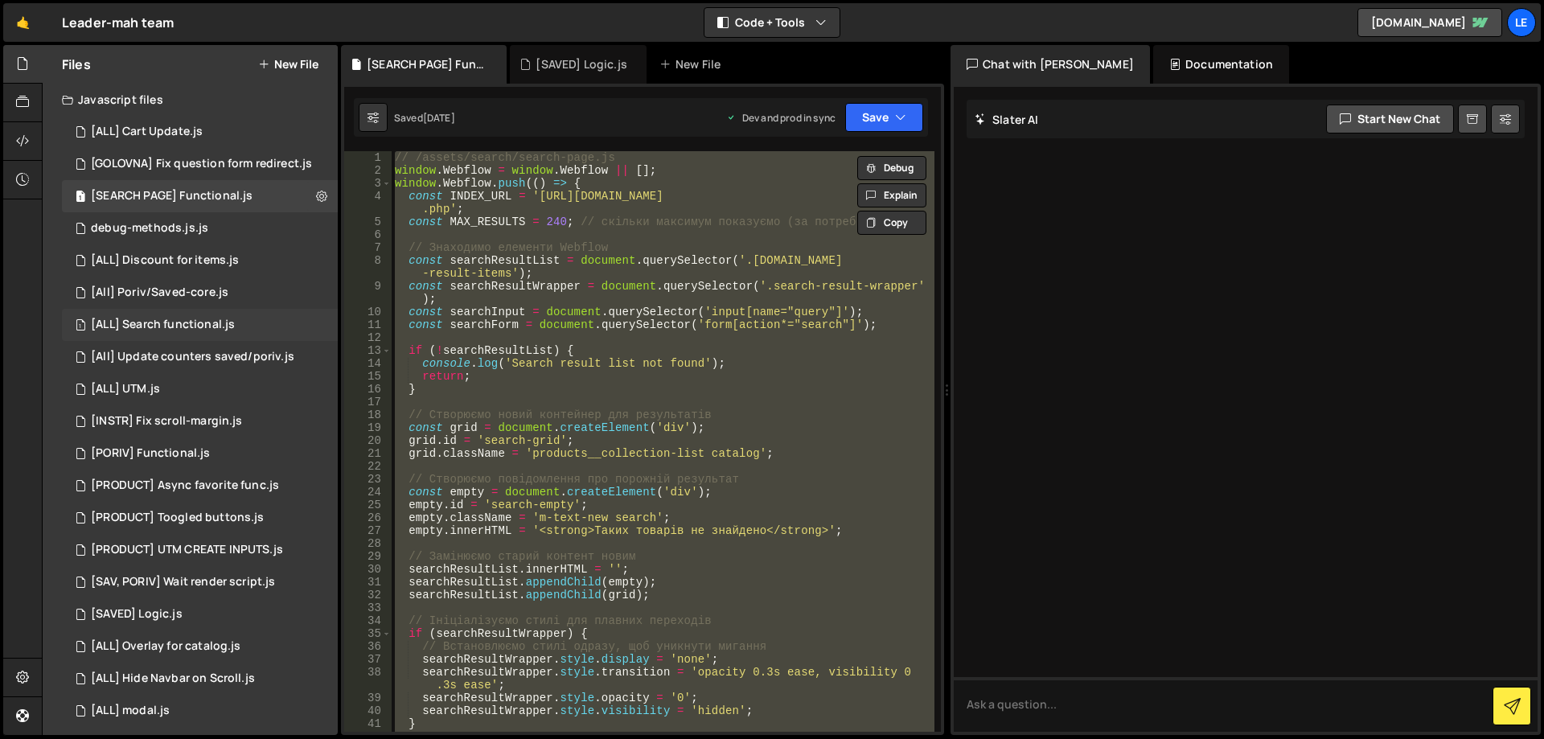
click at [216, 329] on div "[ALL] Search functional.js" at bounding box center [163, 325] width 144 height 14
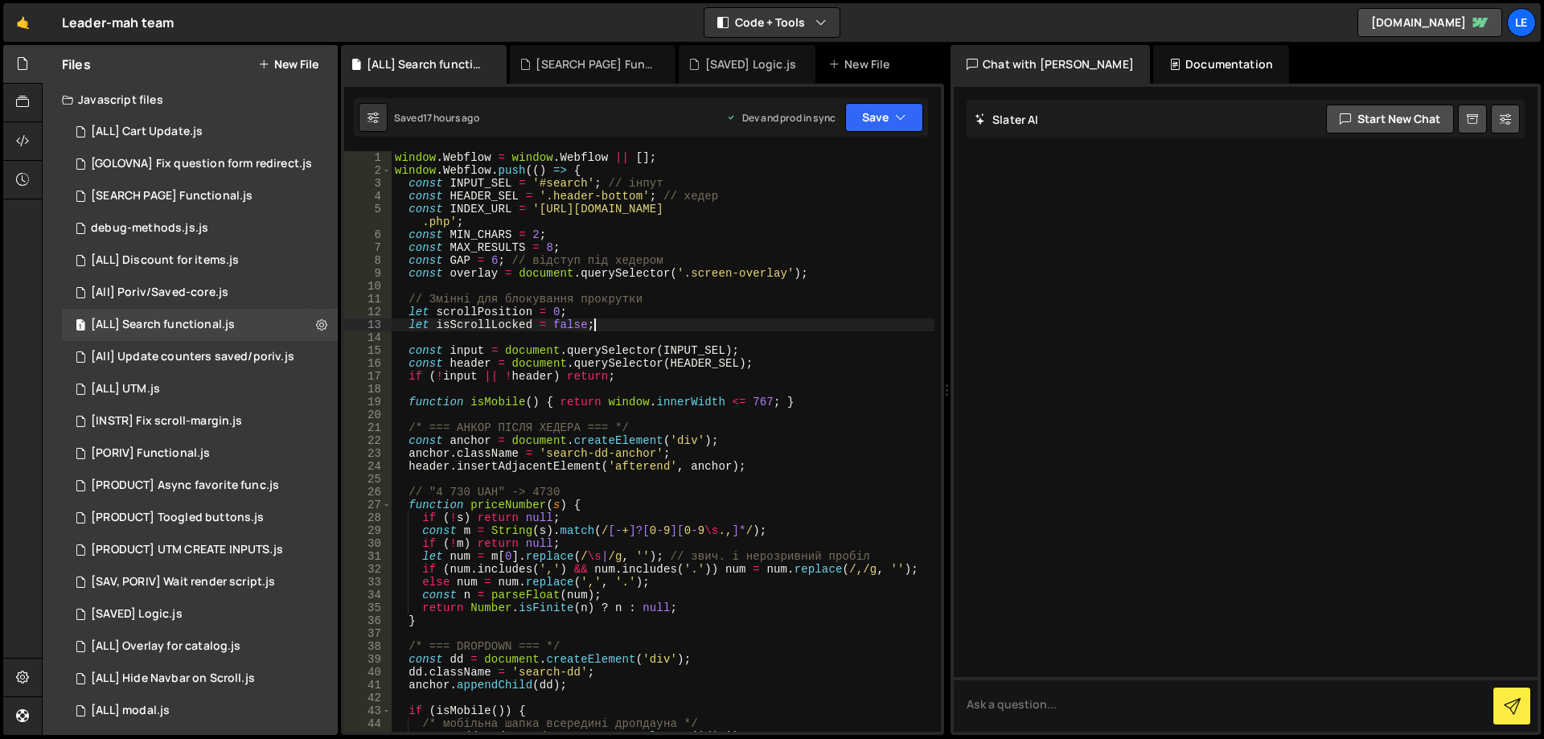
click at [599, 330] on div "window . Webflow = window . Webflow || [ ] ; window . Webflow . push (( ) => { …" at bounding box center [663, 454] width 543 height 606
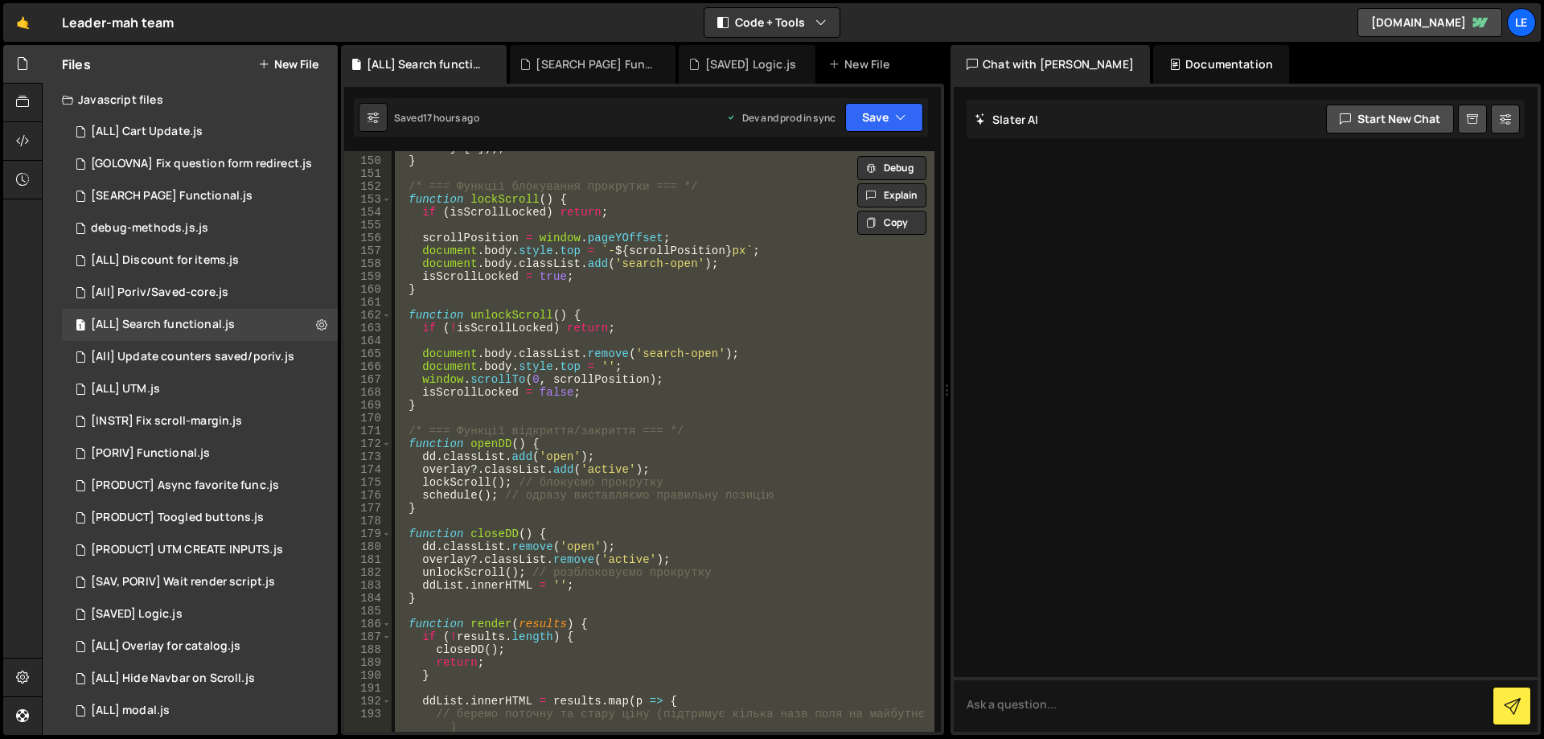
scroll to position [2171, 0]
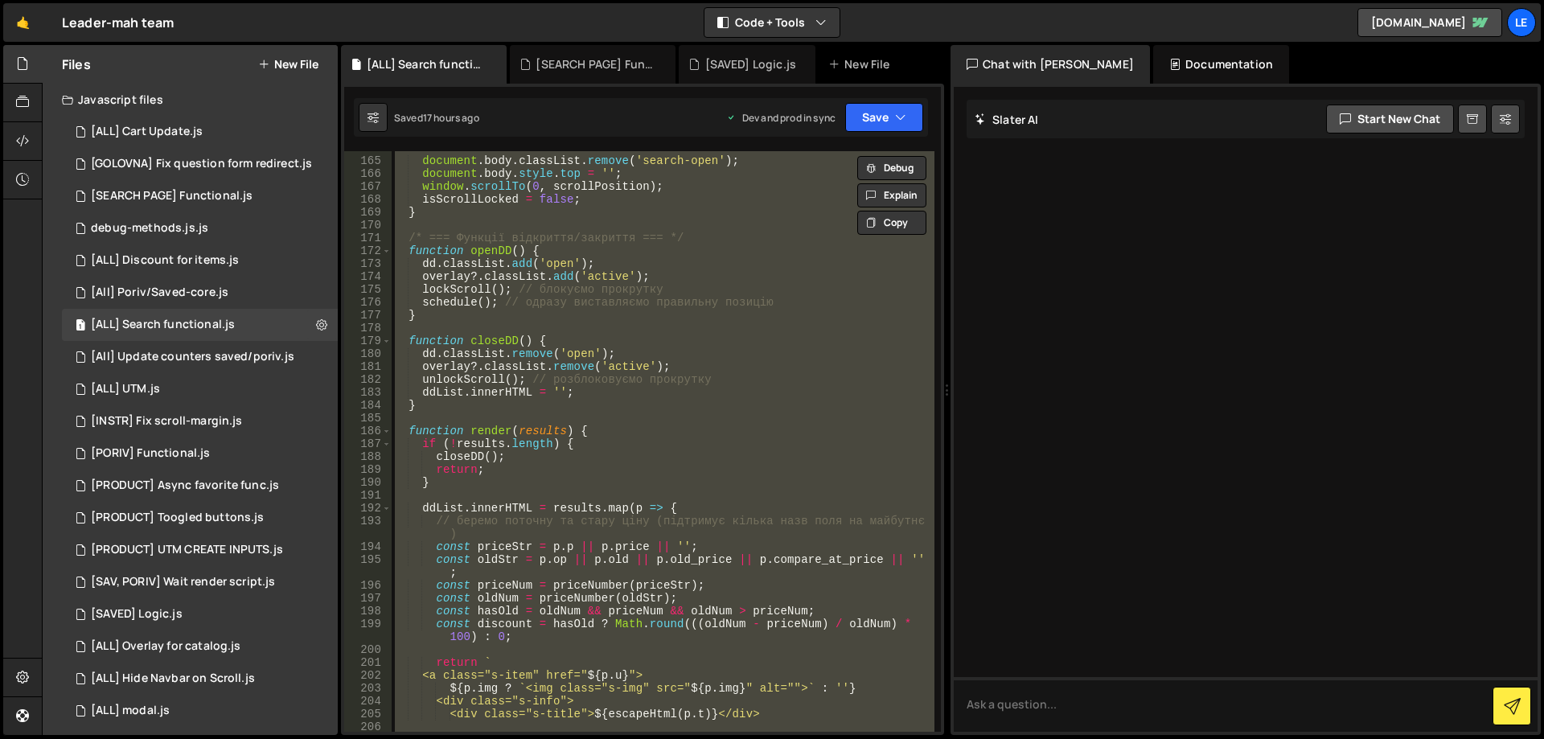
click at [781, 392] on div "document . body . classList . remove ( 'search-open' ) ; document . body . styl…" at bounding box center [663, 441] width 543 height 581
click at [215, 323] on div "[ALL] Search functional.js" at bounding box center [163, 325] width 144 height 14
click at [635, 347] on div "document . body . classList . remove ( 'search-open' ) ; document . body . styl…" at bounding box center [663, 441] width 543 height 581
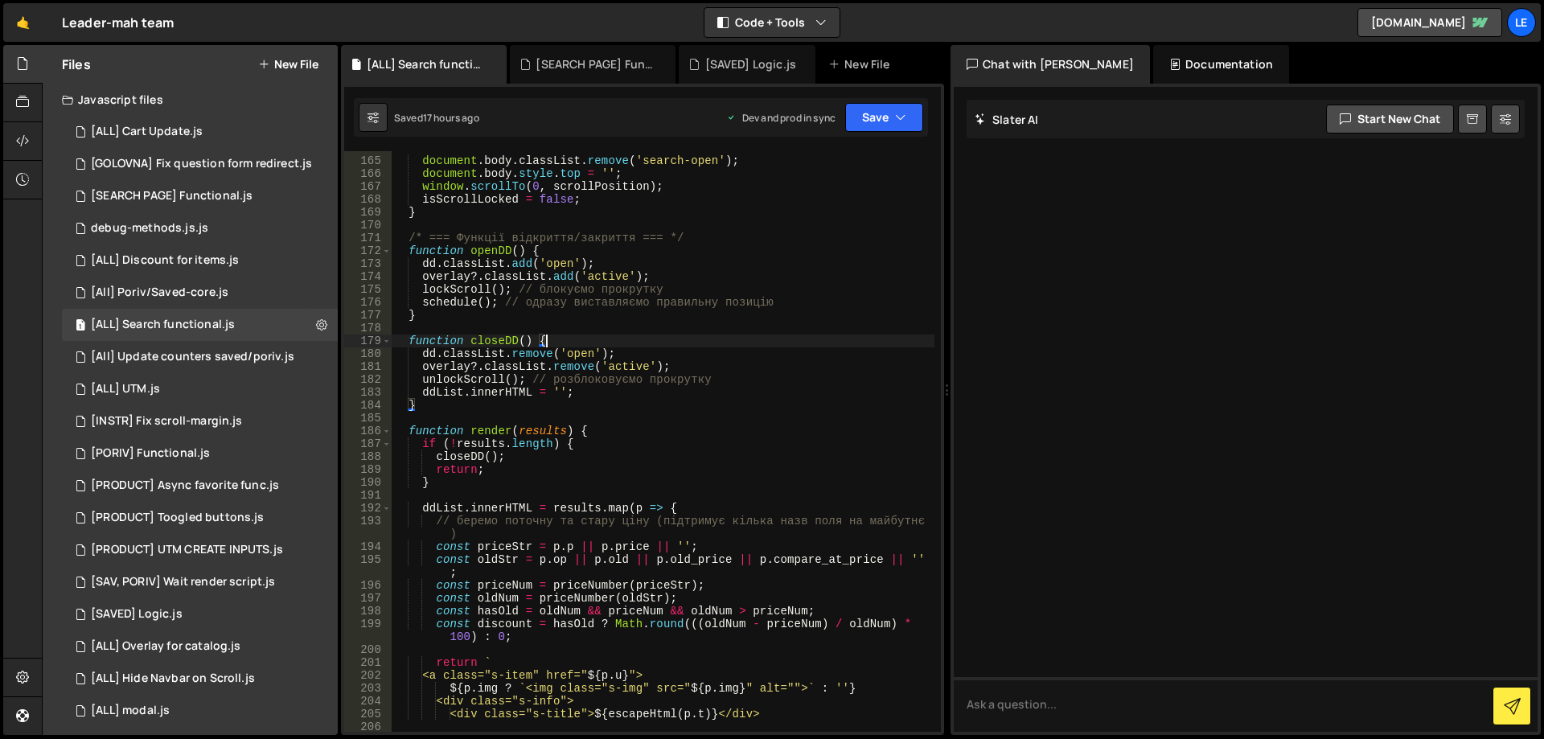
type textarea "});"
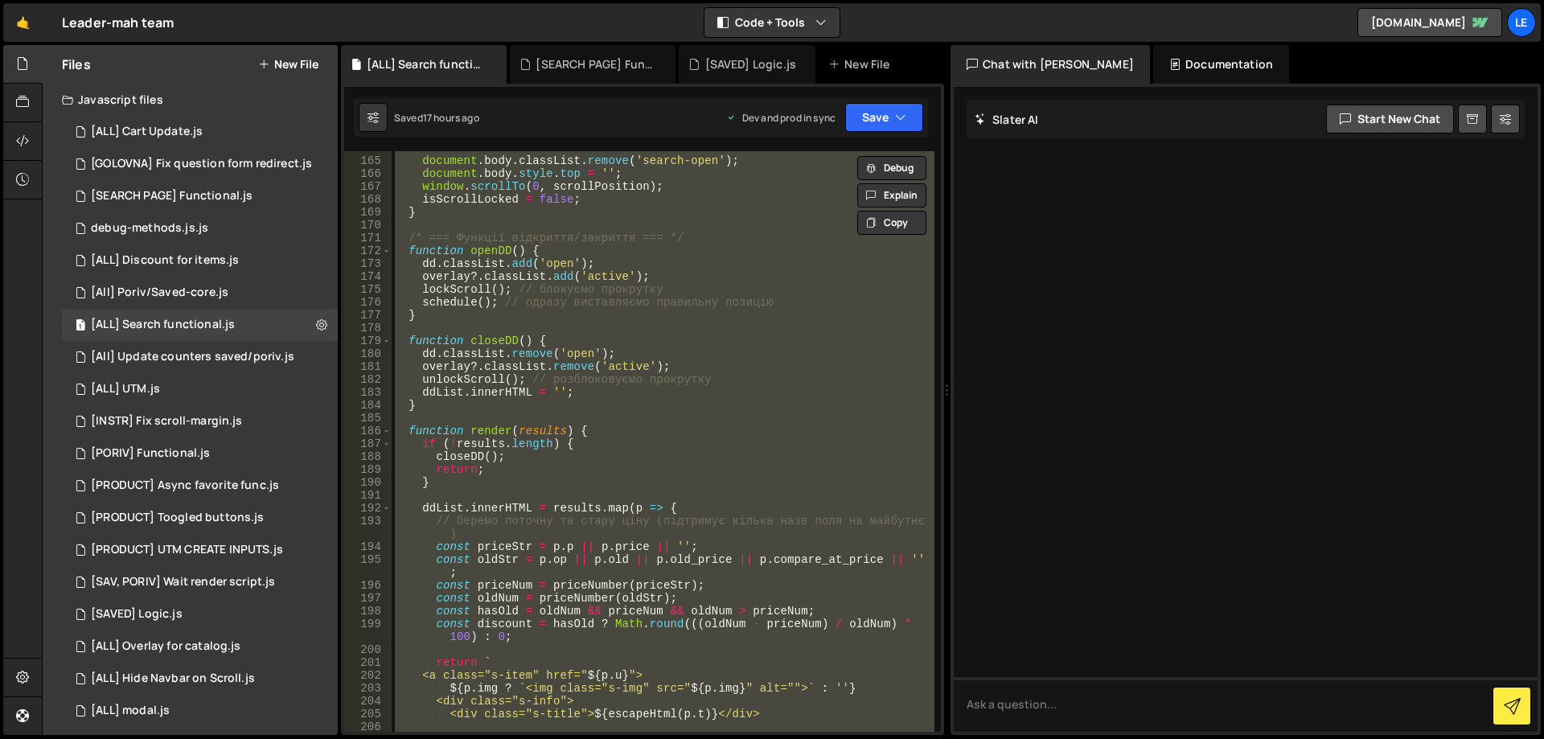
paste textarea
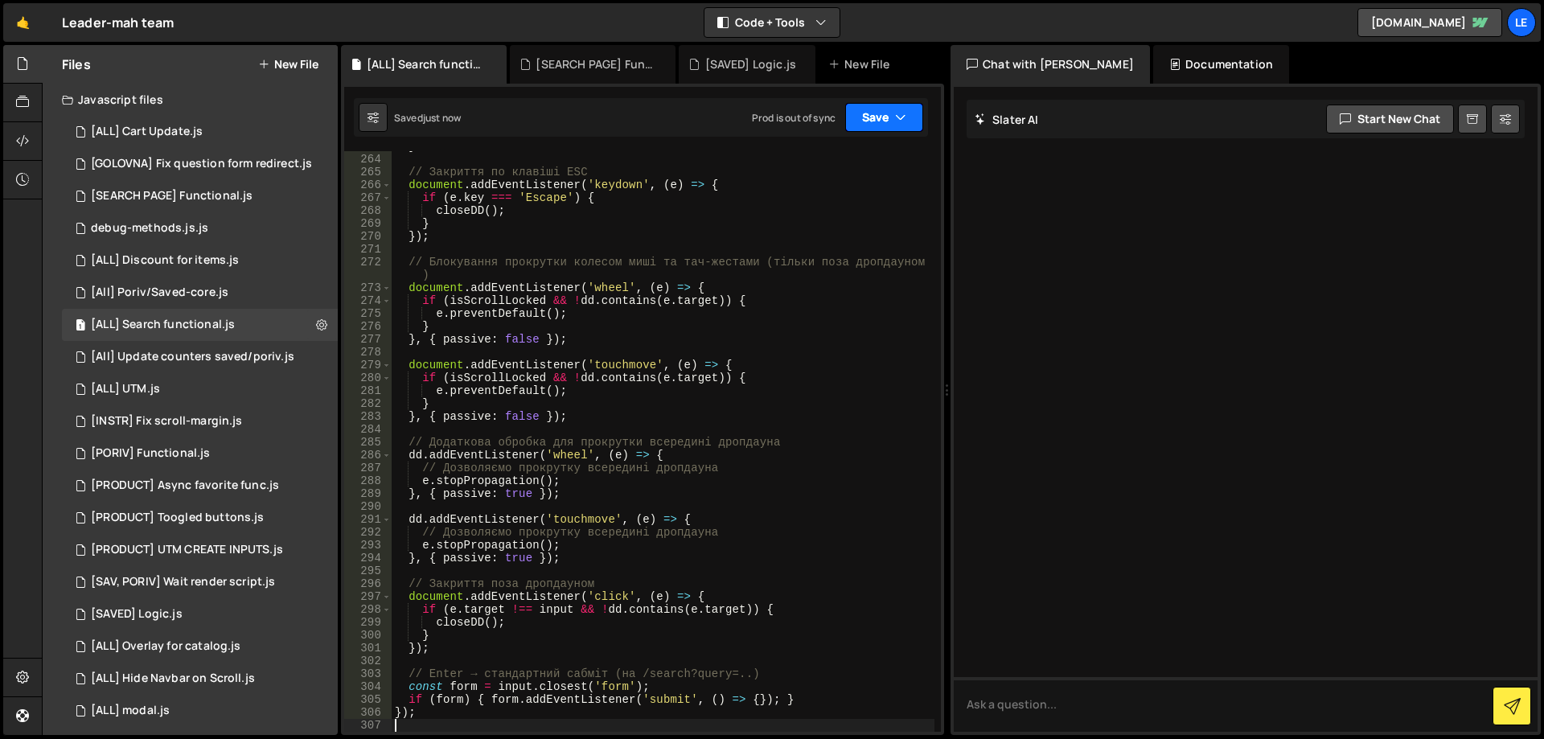
click at [856, 123] on button "Save" at bounding box center [884, 117] width 78 height 29
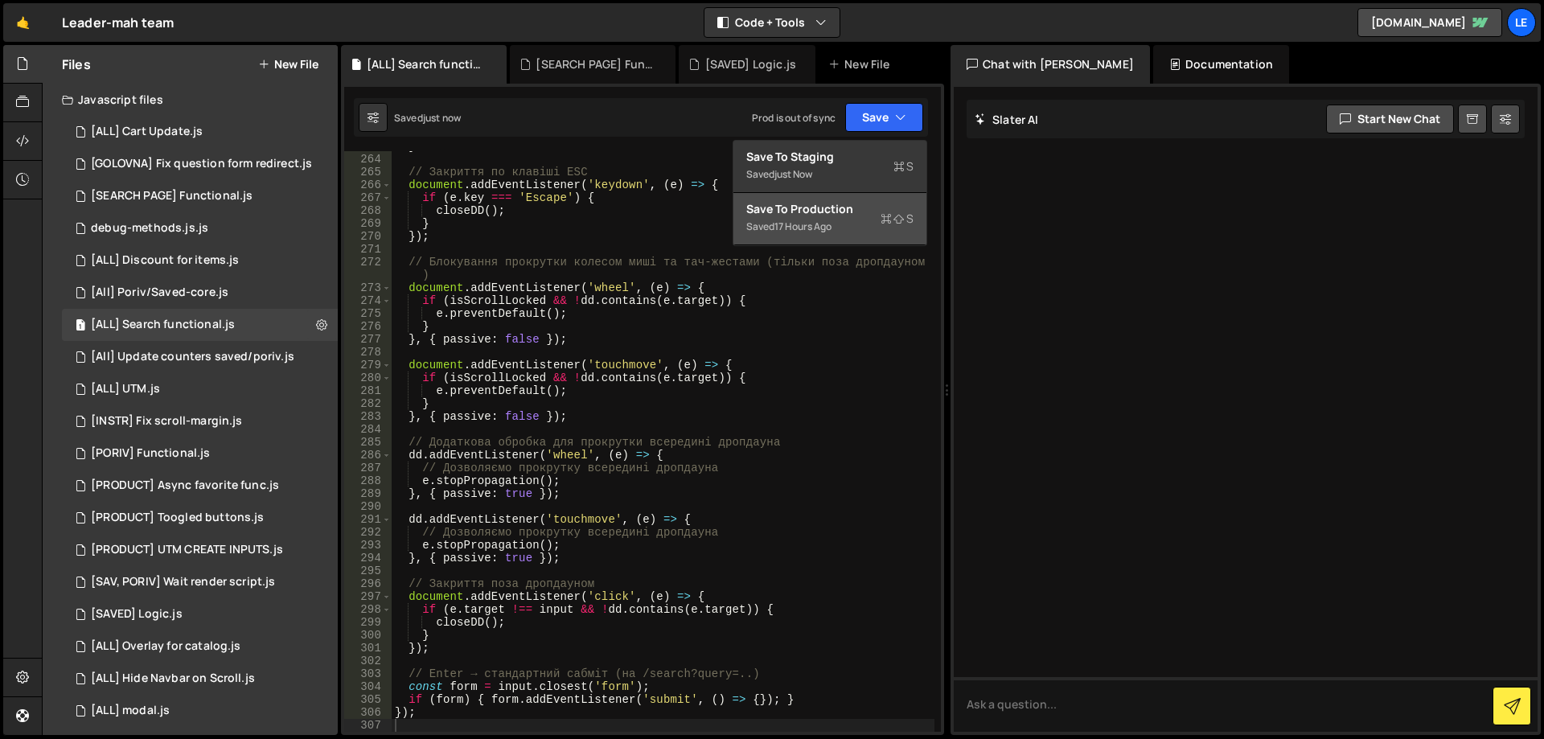
click at [827, 217] on div "Saved 17 hours ago" at bounding box center [829, 226] width 167 height 19
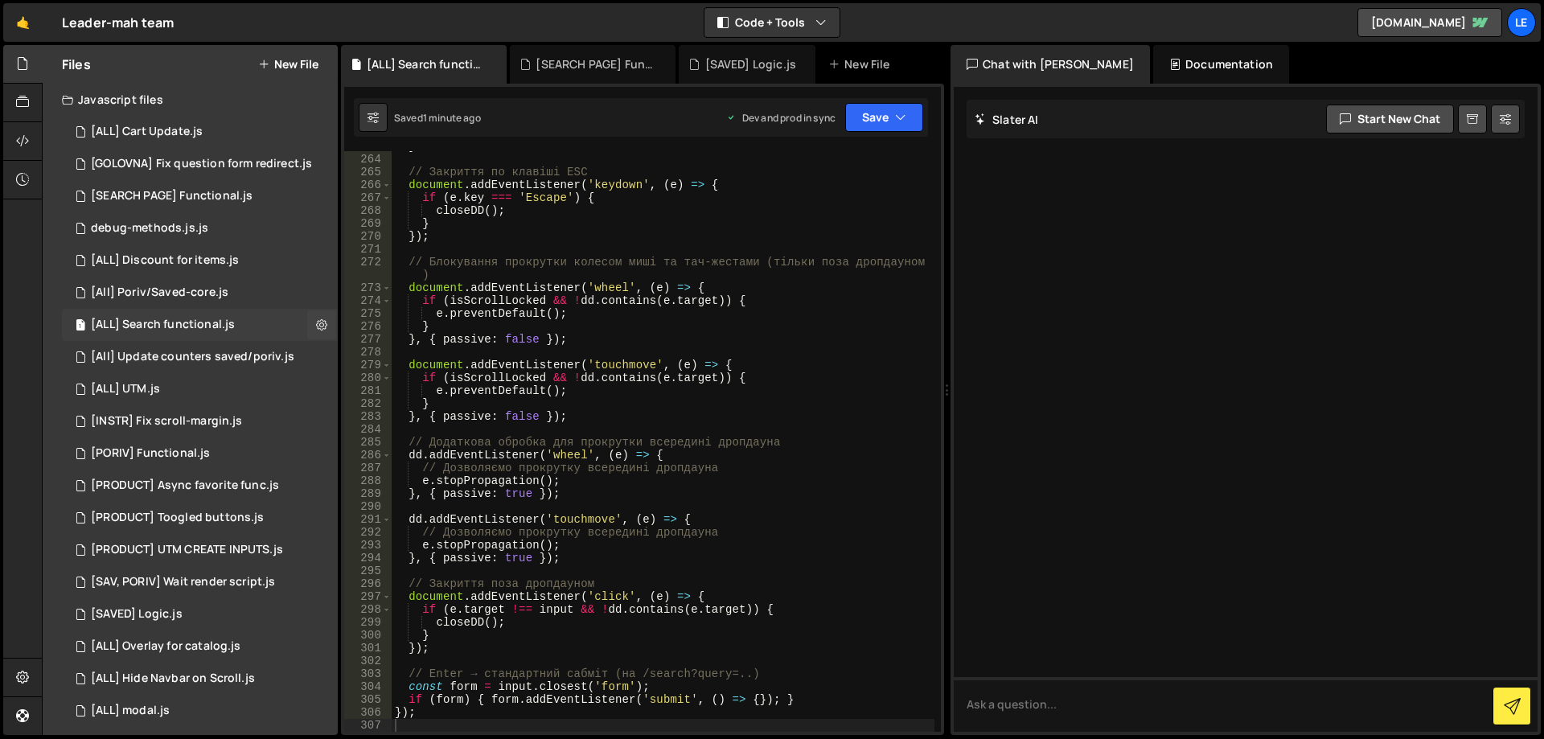
click at [196, 329] on div "[ALL] Search functional.js" at bounding box center [163, 325] width 144 height 14
click at [648, 449] on div "} // Закриття по клавіші ESC document . addEventListener ( 'keydown' , ( e ) =>…" at bounding box center [663, 443] width 543 height 606
type textarea "});"
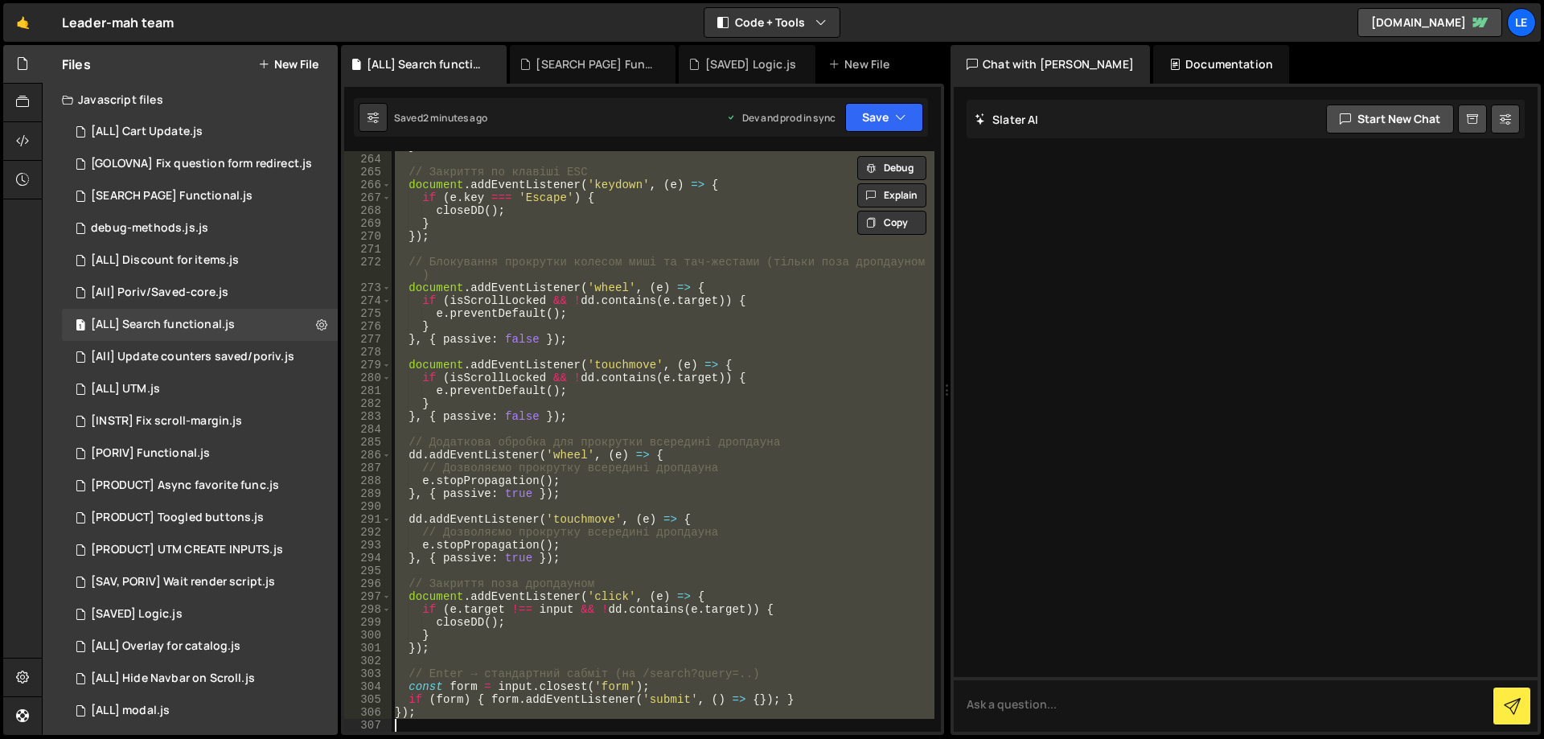
paste textarea
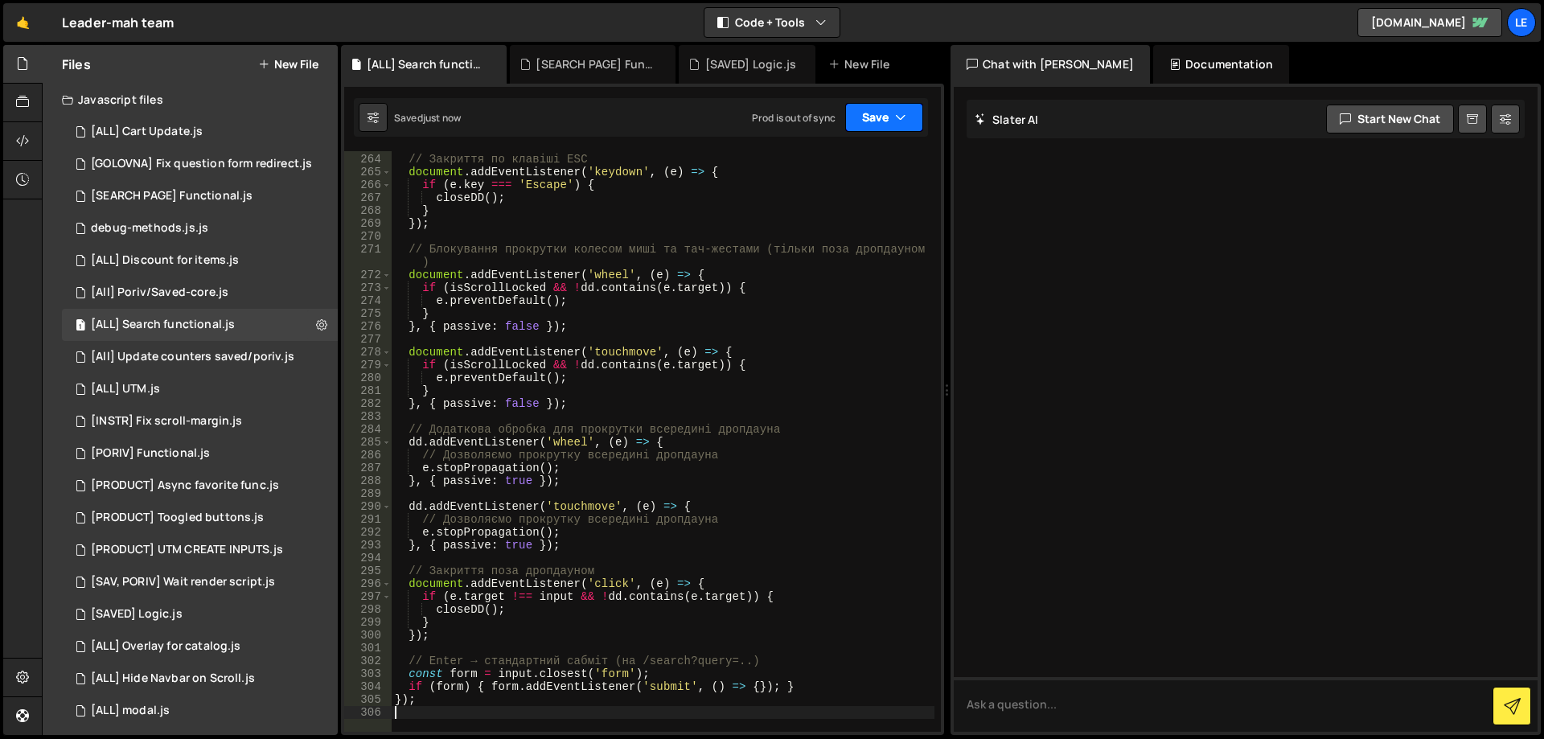
click at [868, 119] on button "Save" at bounding box center [884, 117] width 78 height 29
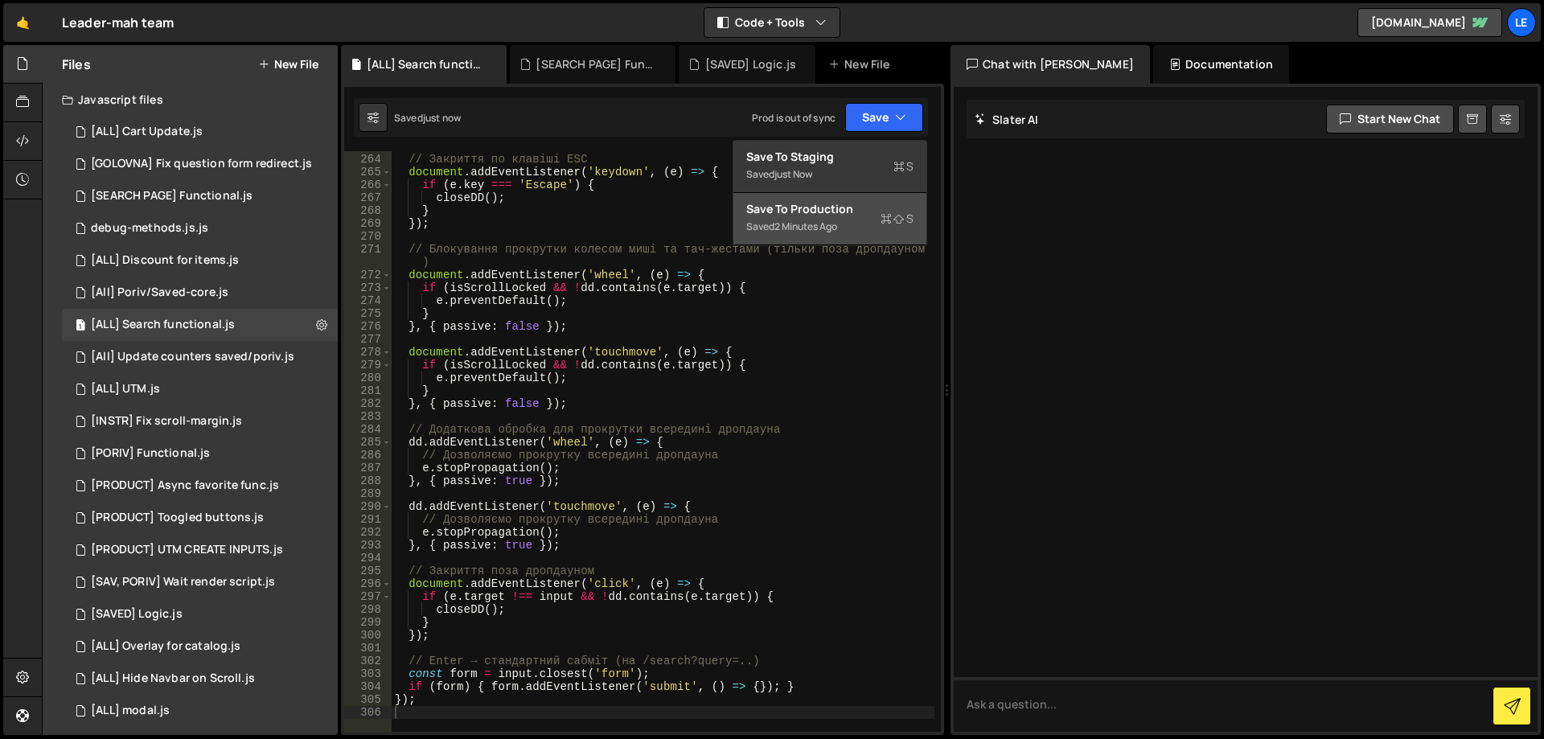
click at [861, 212] on div "Save to Production S" at bounding box center [829, 209] width 167 height 16
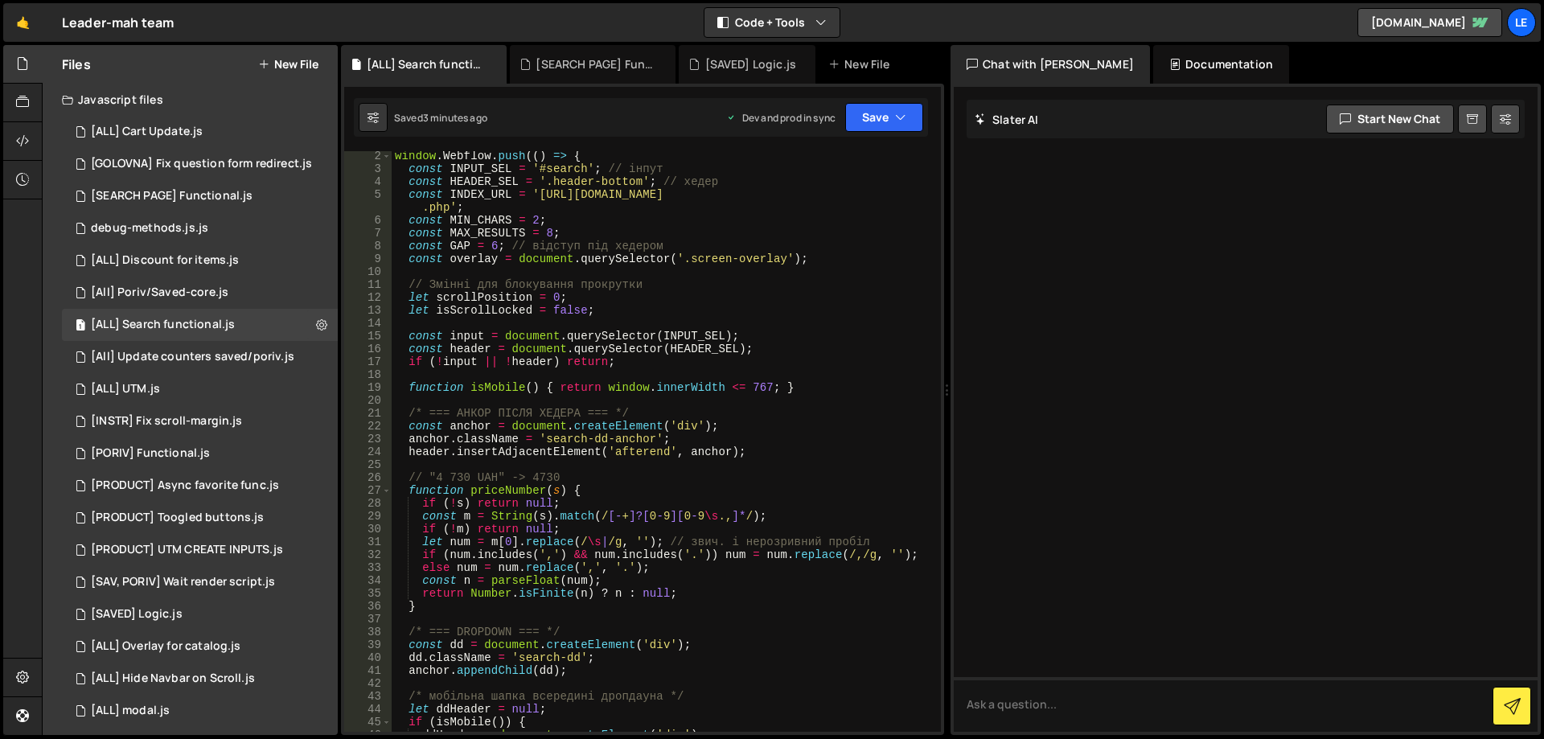
scroll to position [0, 0]
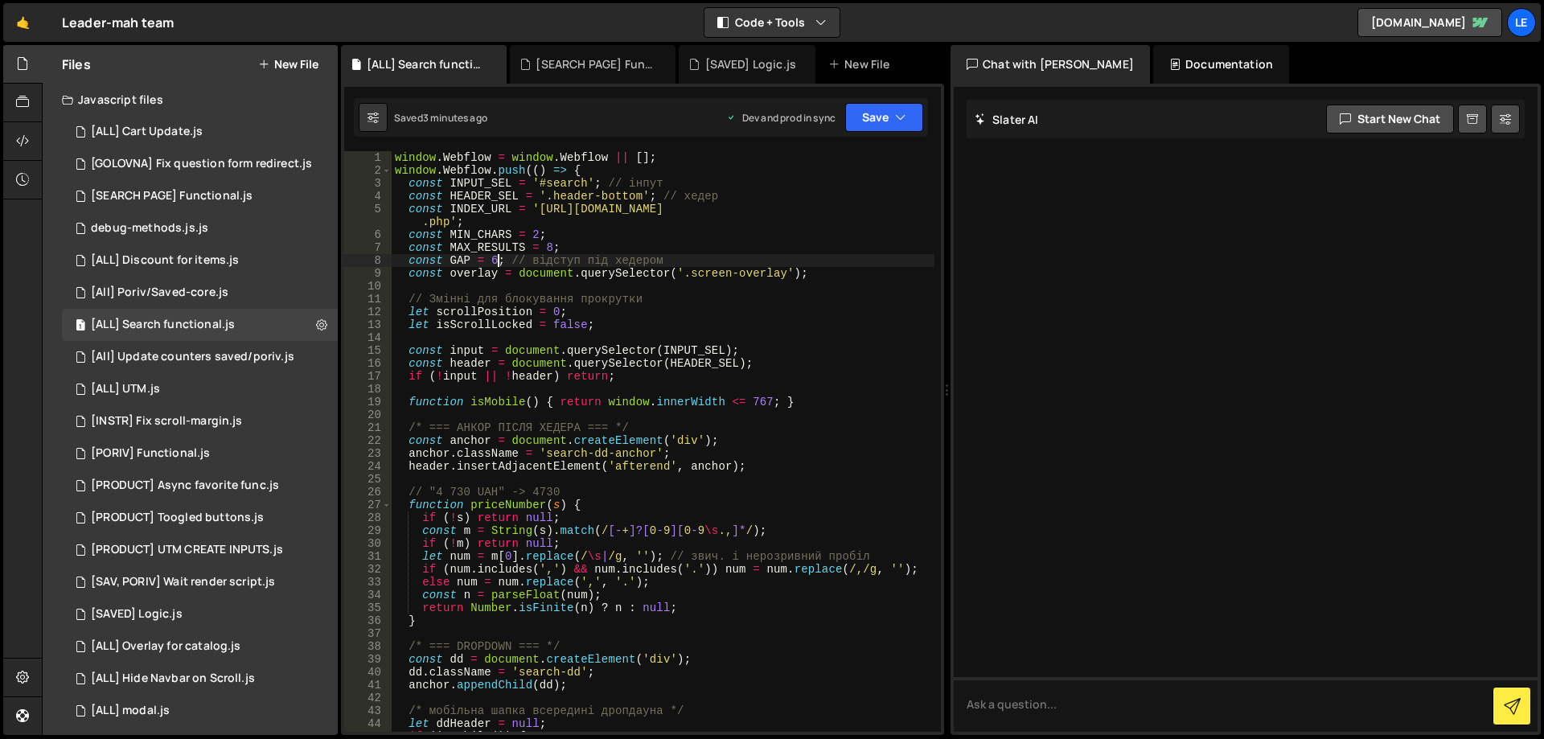
click at [496, 261] on div "window . Webflow = window . Webflow || [ ] ; window . Webflow . push (( ) => { …" at bounding box center [663, 454] width 543 height 606
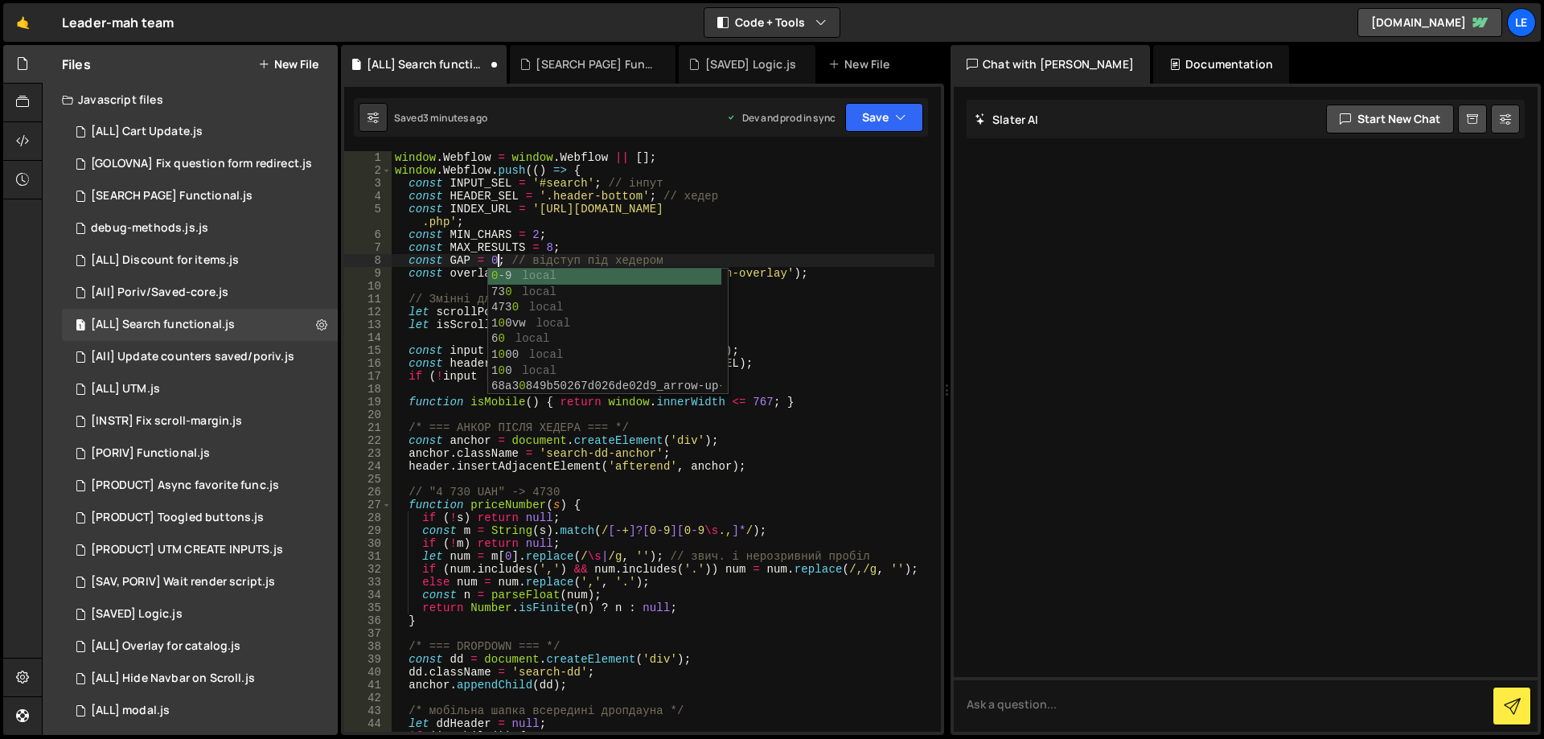
scroll to position [0, 7]
click at [685, 258] on div "window . Webflow = window . Webflow || [ ] ; window . Webflow . push (( ) => { …" at bounding box center [663, 454] width 543 height 606
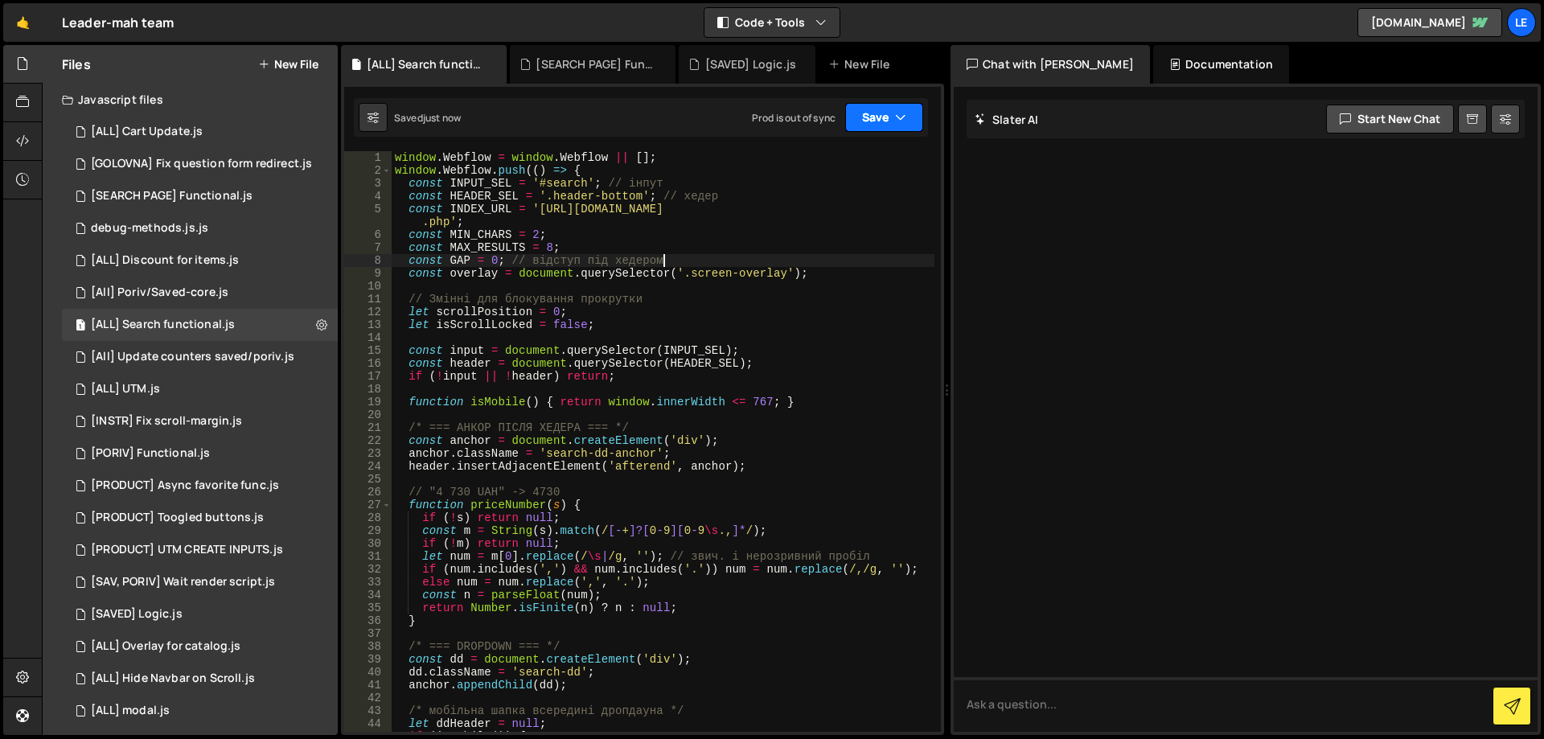
type textarea "const GAP = 0; // відступ під хедером"
click at [875, 121] on button "Save" at bounding box center [884, 117] width 78 height 29
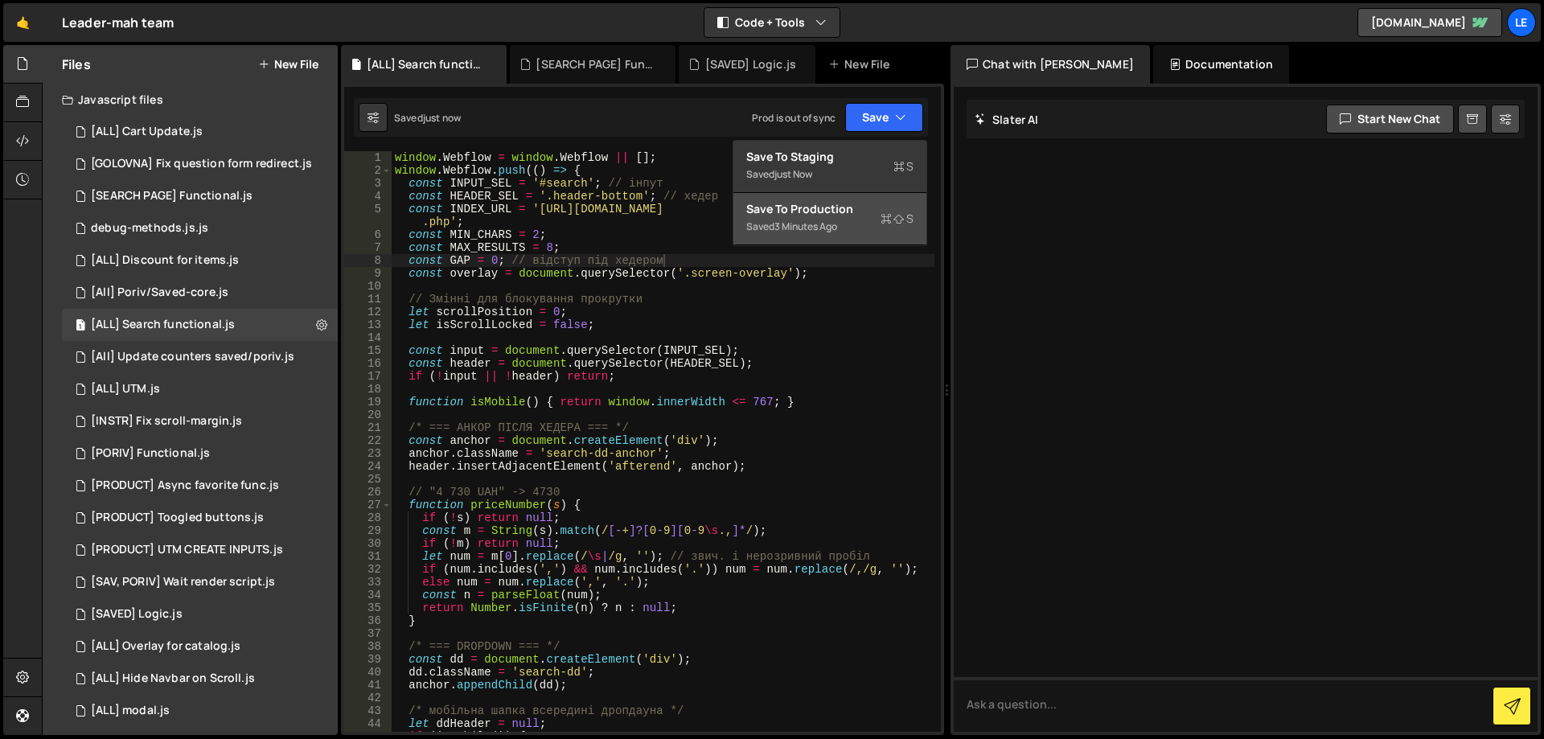
click at [835, 215] on div "Save to Production S" at bounding box center [829, 209] width 167 height 16
